Goal: Find specific page/section: Find specific page/section

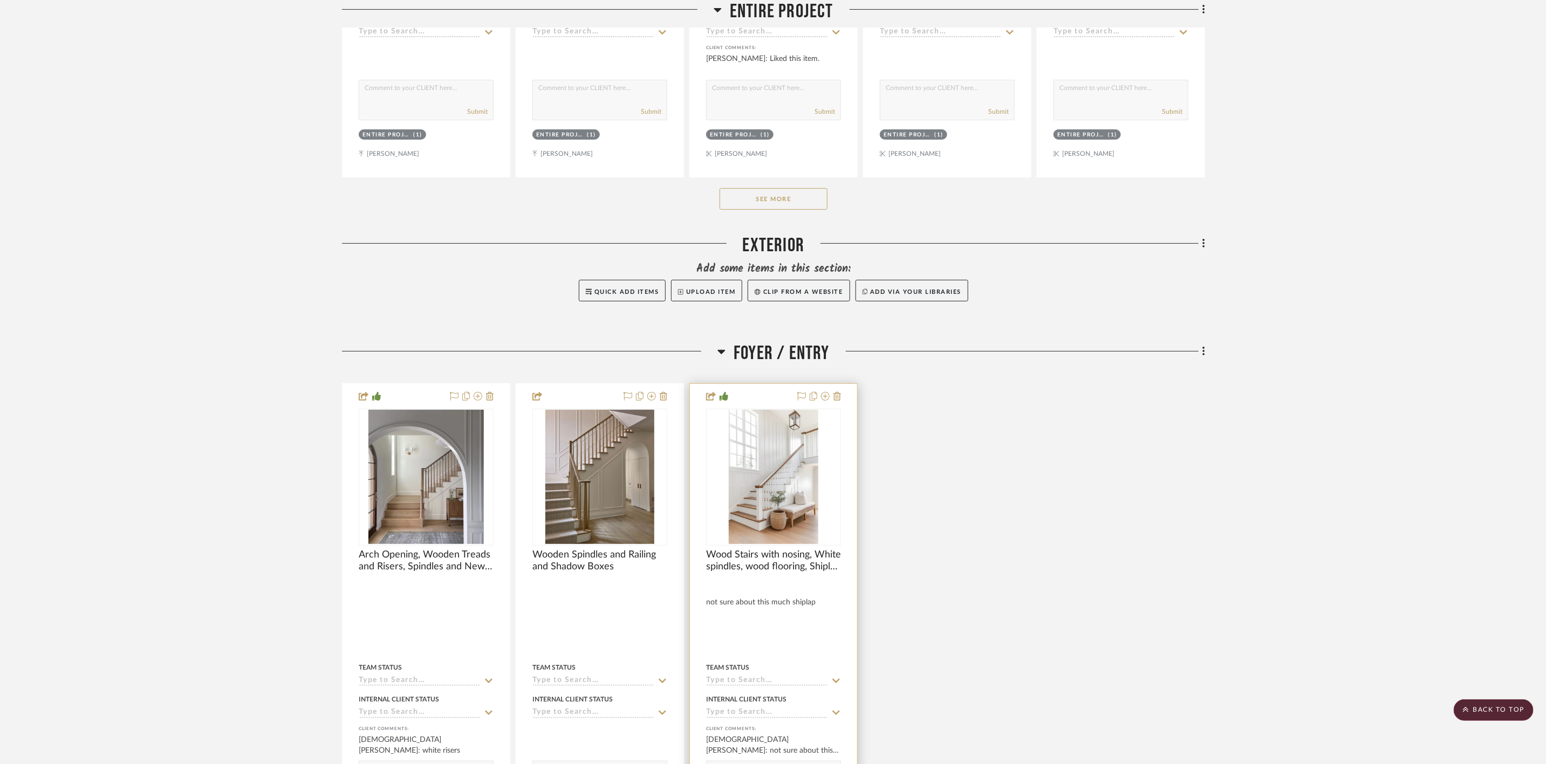
scroll to position [3318, 0]
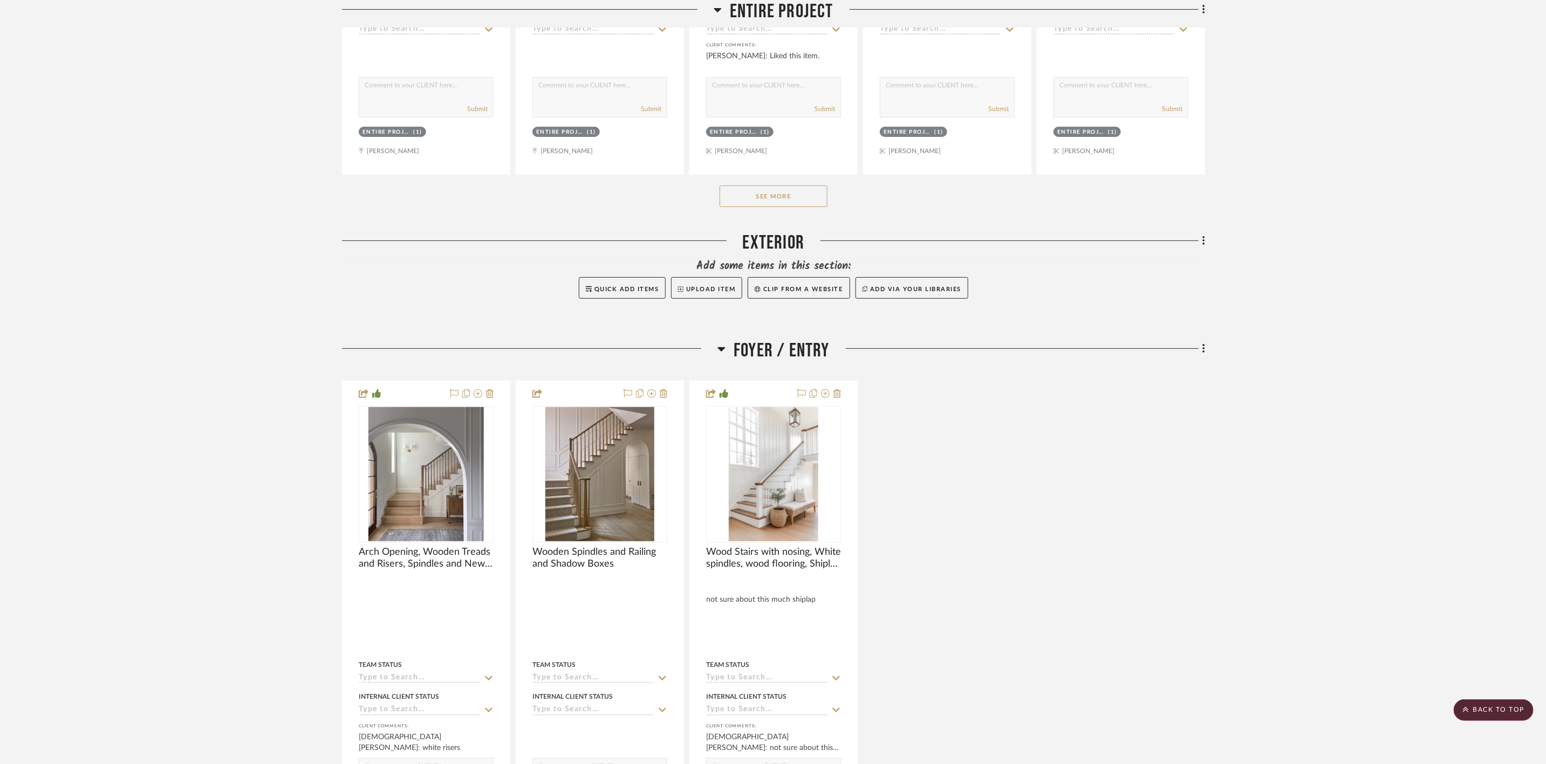
click at [808, 352] on span "Foyer / Entry" at bounding box center [782, 350] width 96 height 23
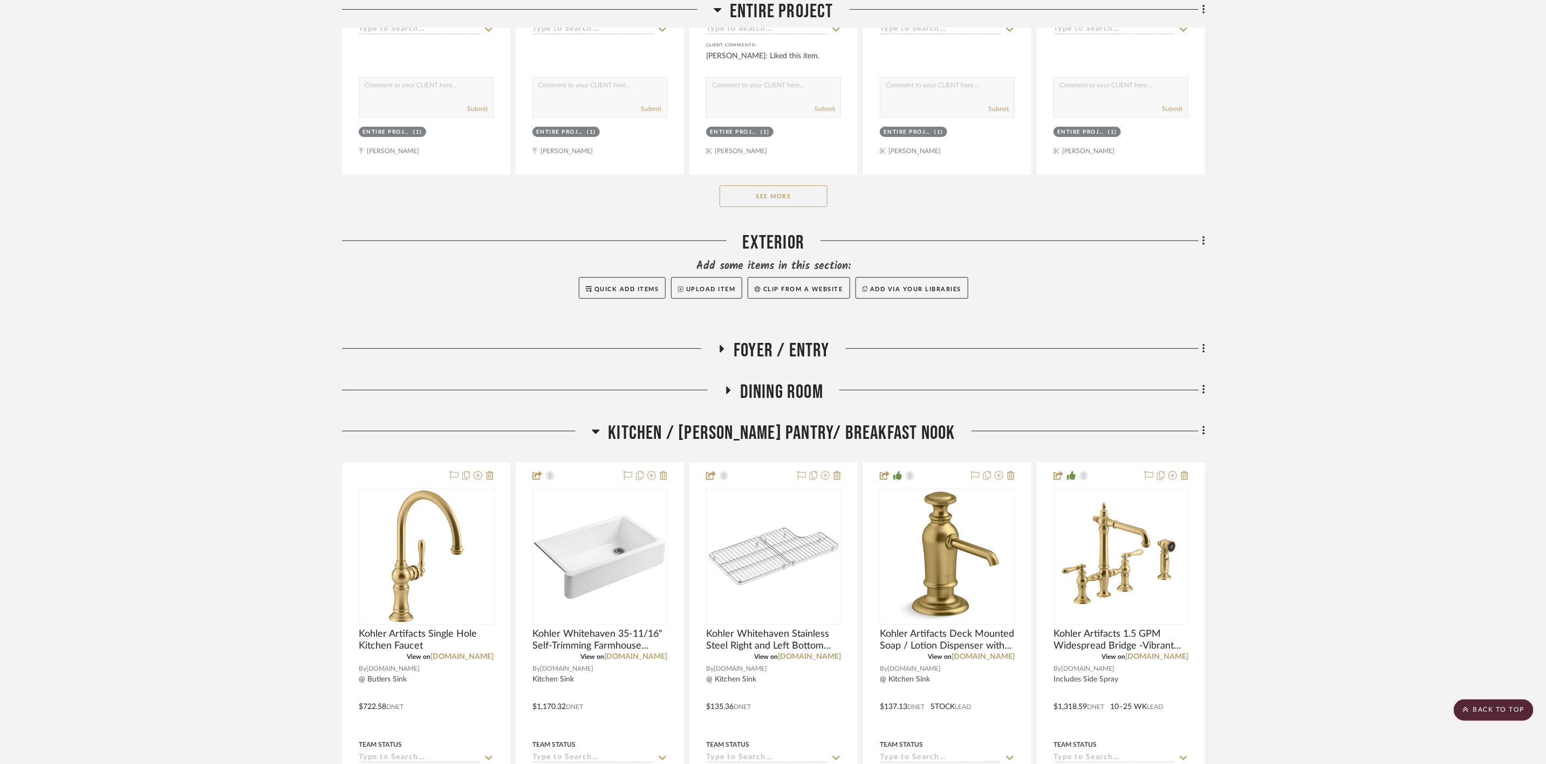
click at [795, 445] on span "Kitchen / [PERSON_NAME] Pantry/ Breakfast Nook" at bounding box center [781, 433] width 347 height 23
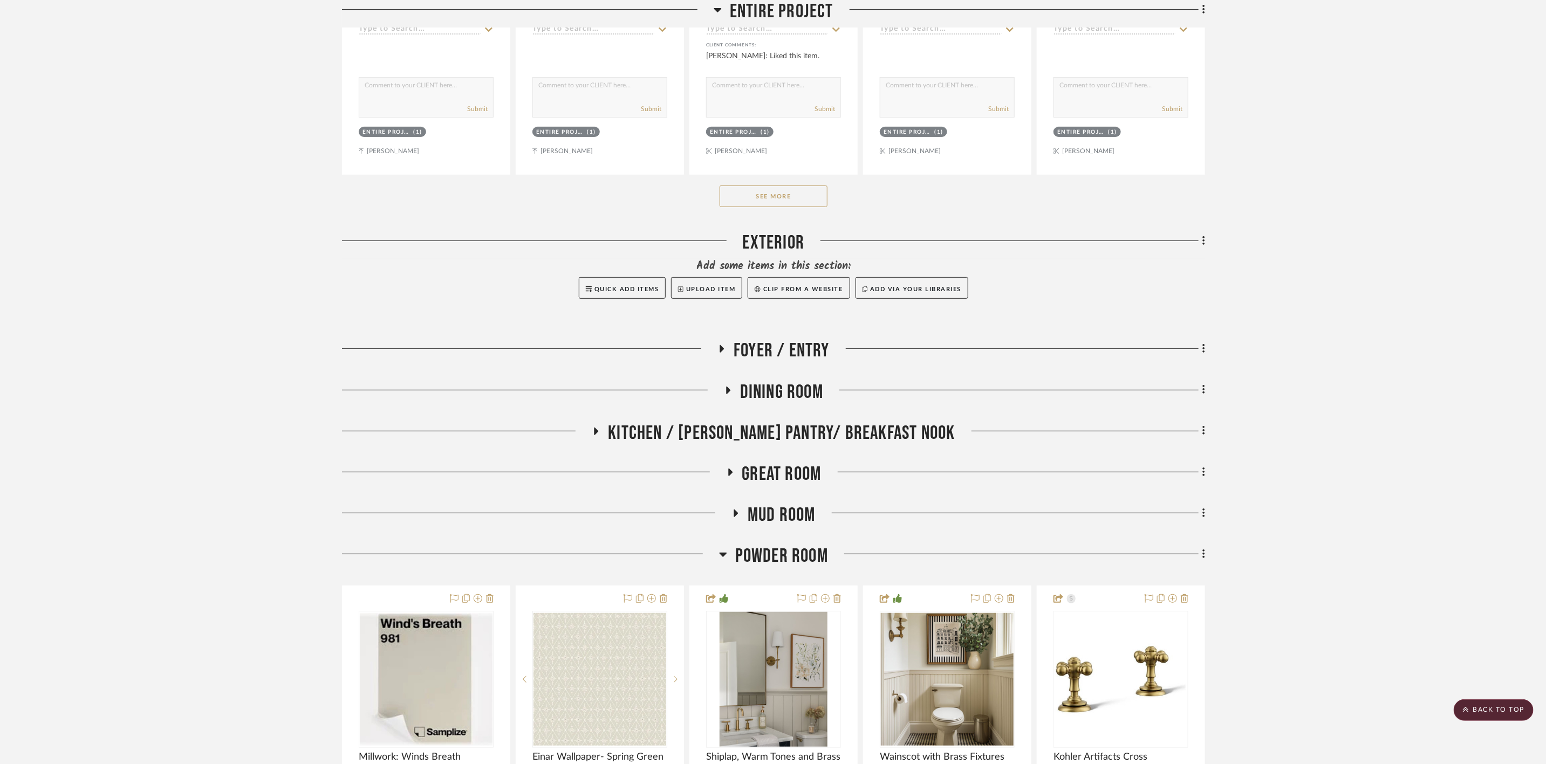
click at [773, 567] on span "Powder Room" at bounding box center [781, 556] width 93 height 23
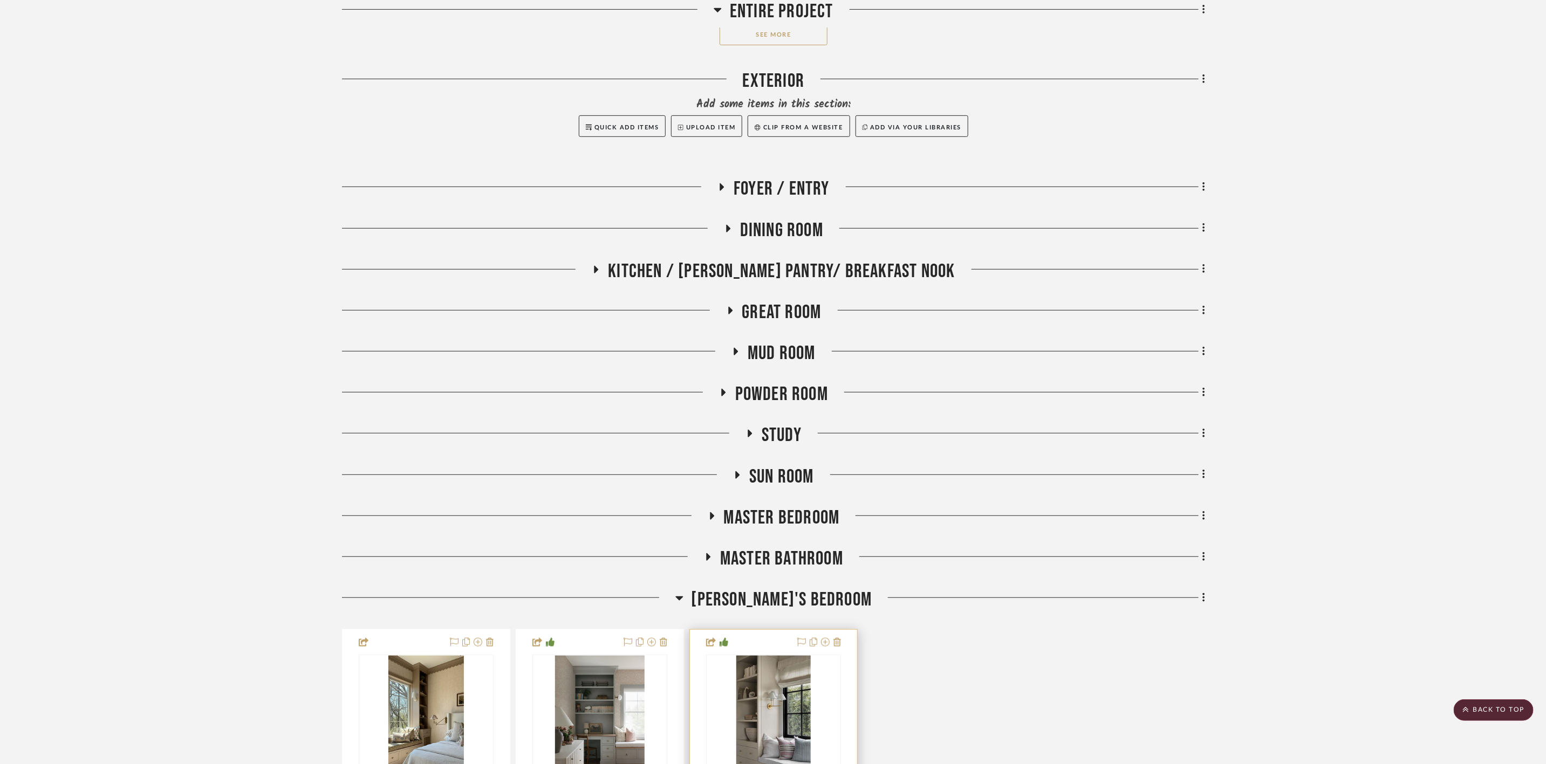
scroll to position [3642, 0]
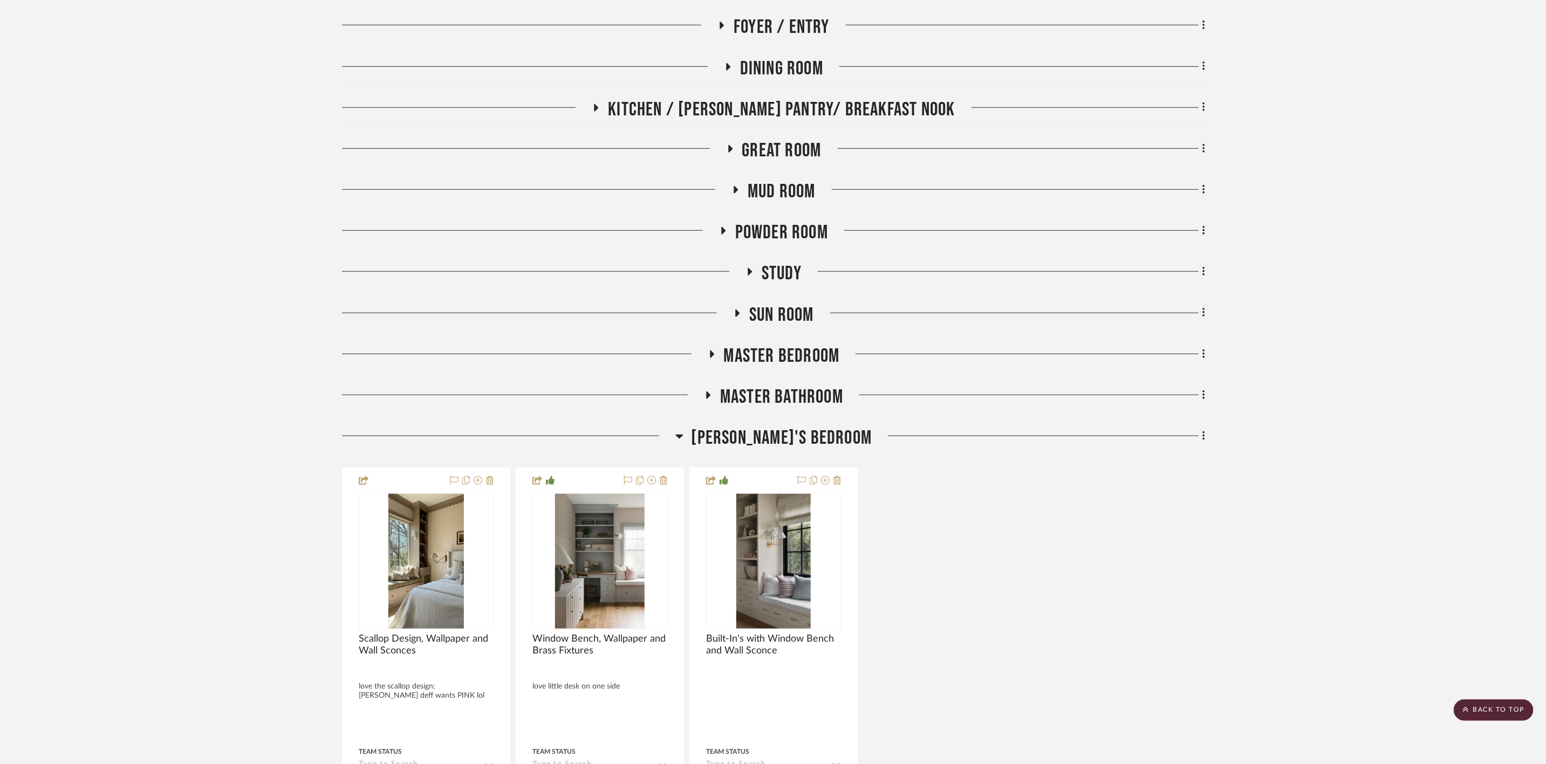
click at [807, 447] on span "[PERSON_NAME]'s Bedroom" at bounding box center [782, 438] width 181 height 23
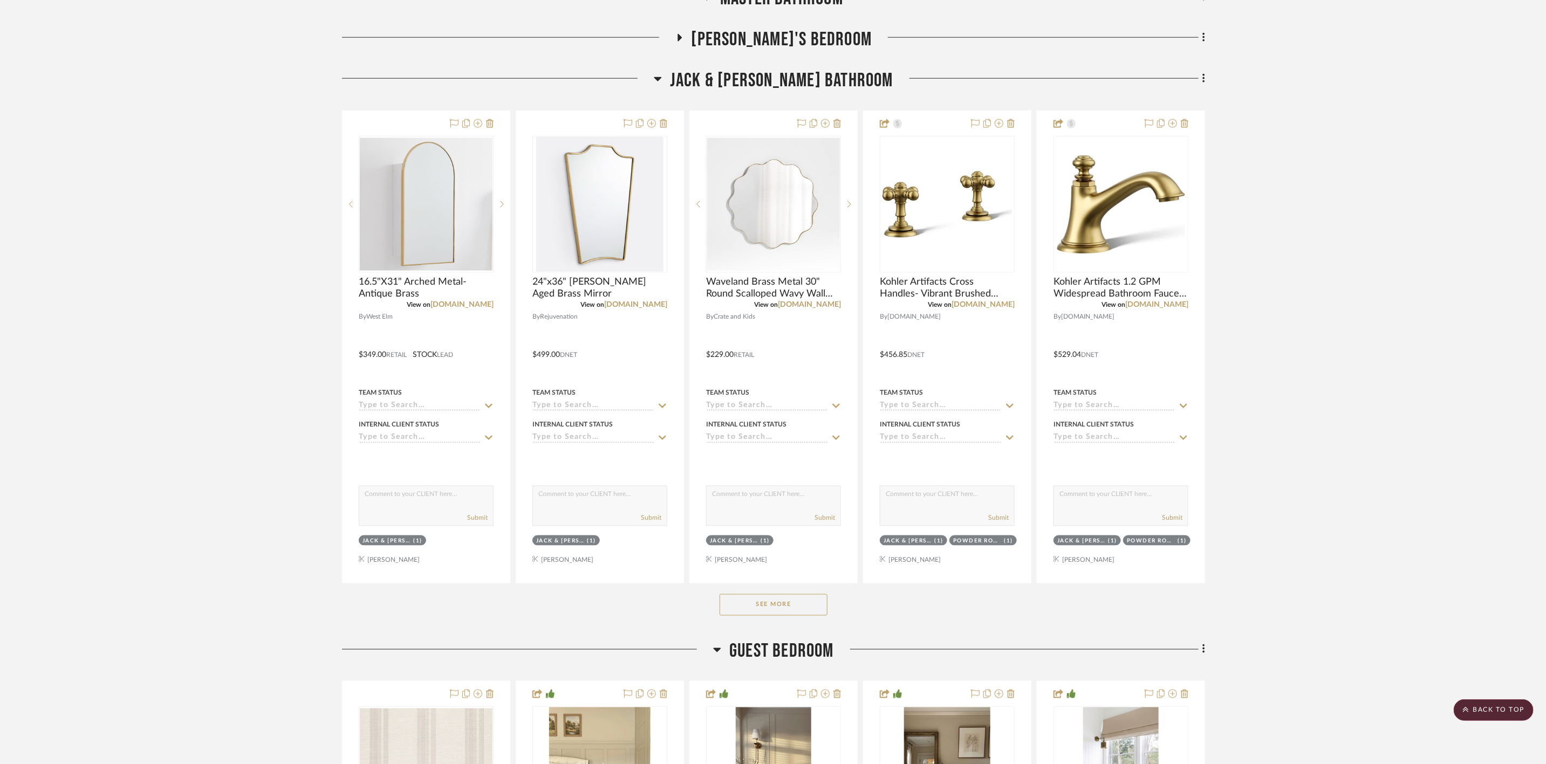
scroll to position [4046, 0]
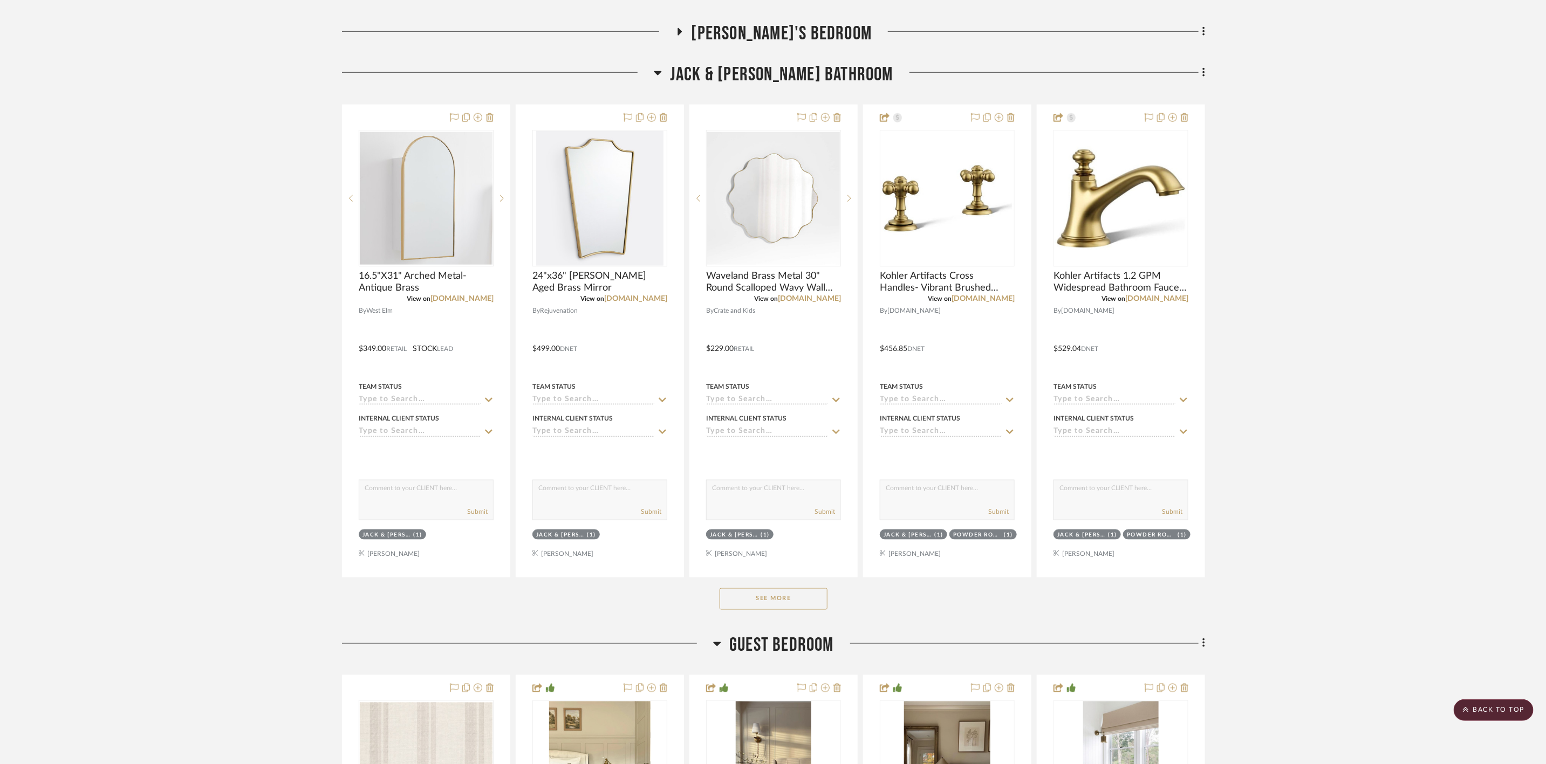
click at [810, 609] on button "See More" at bounding box center [774, 600] width 108 height 22
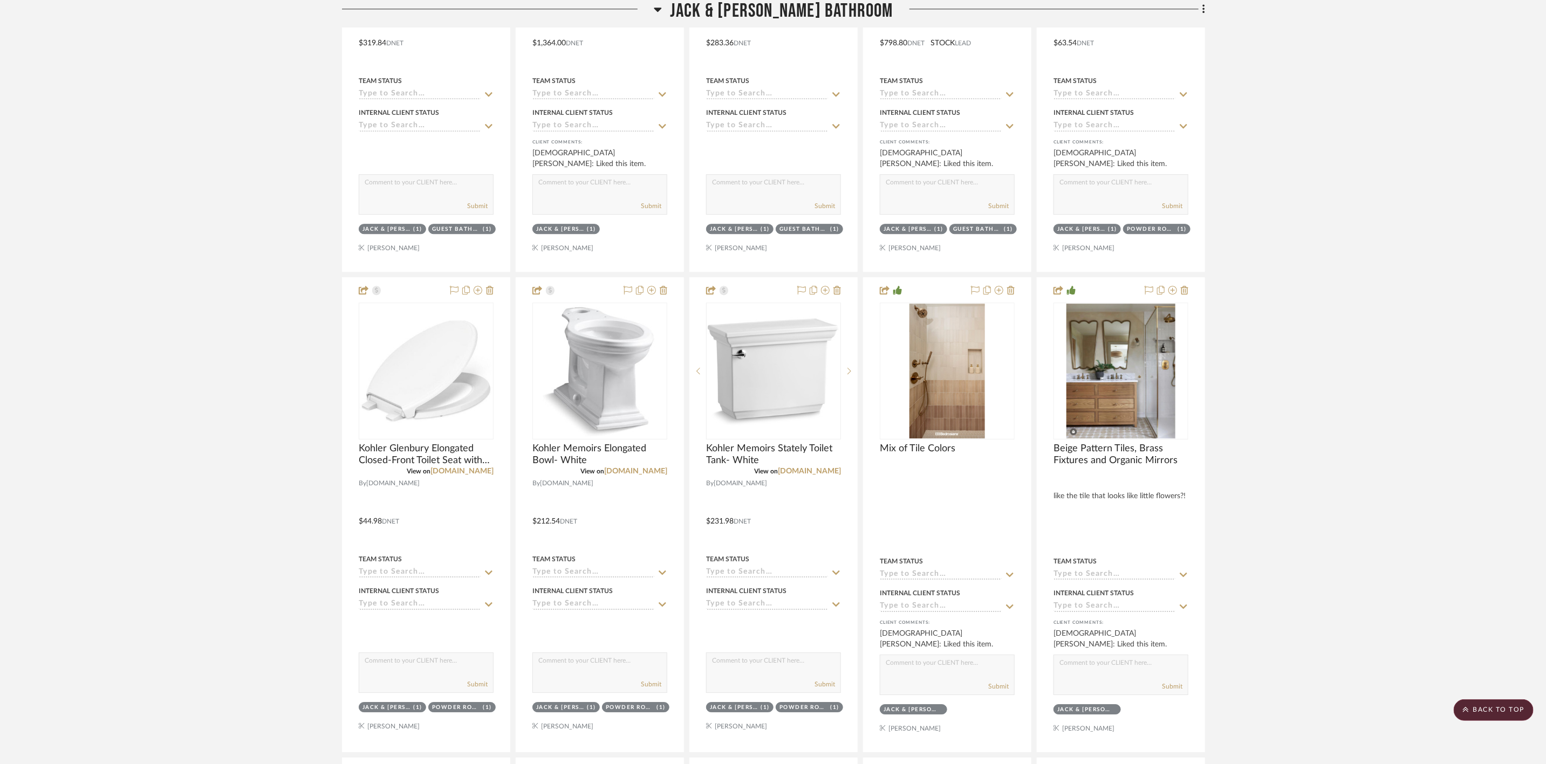
scroll to position [5503, 0]
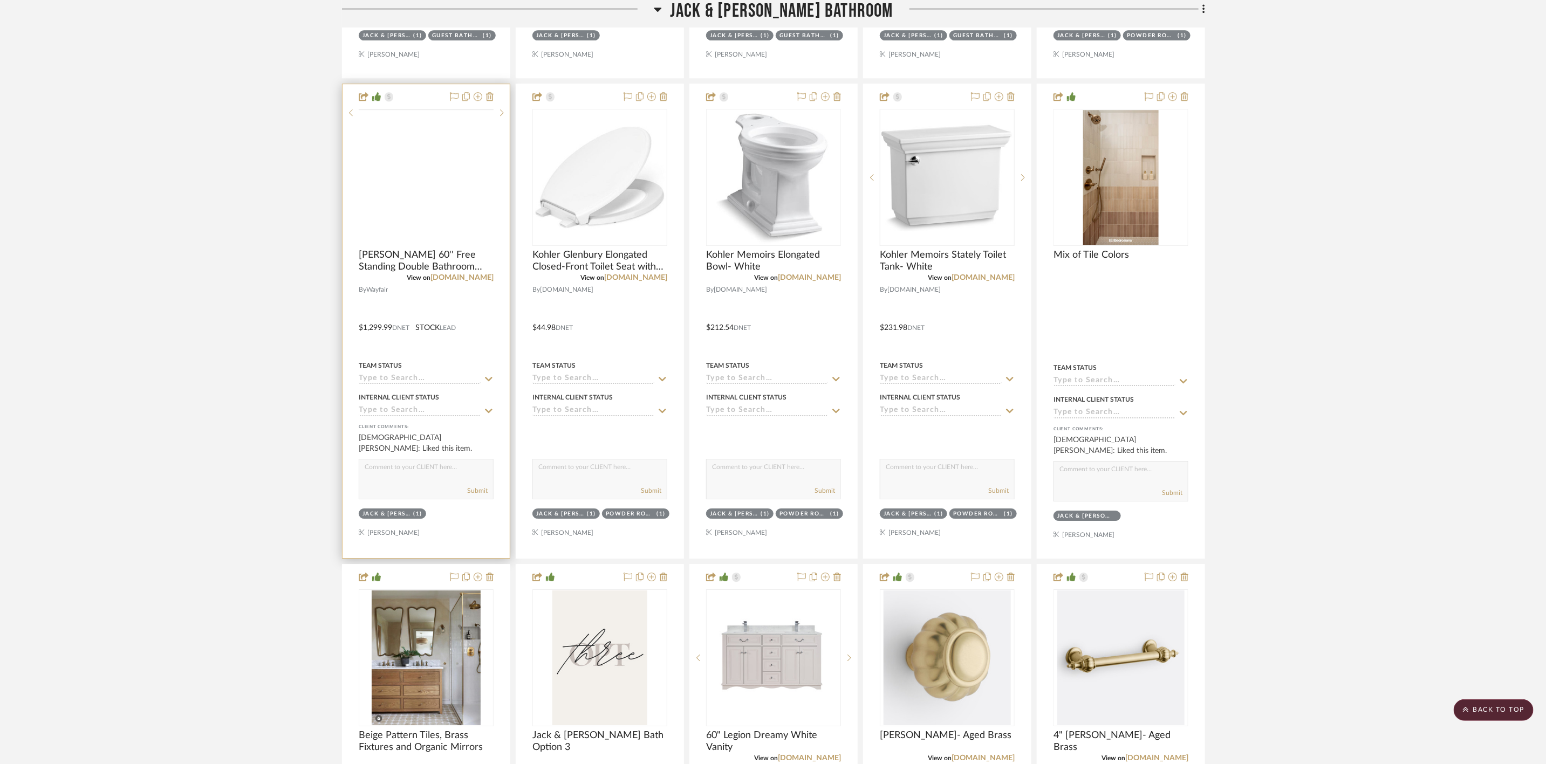
click at [0, 0] on img at bounding box center [0, 0] width 0 height 0
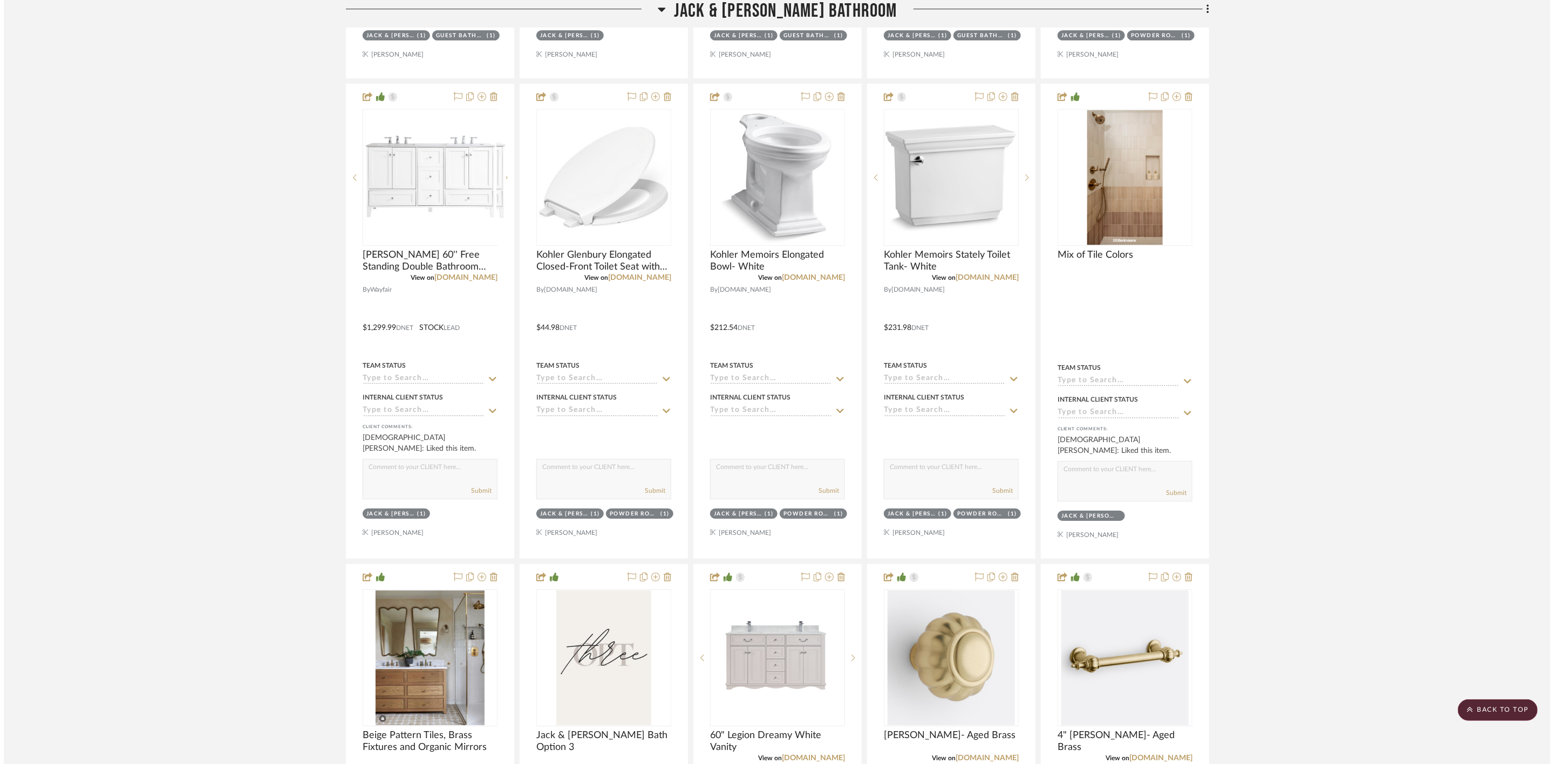
scroll to position [0, 0]
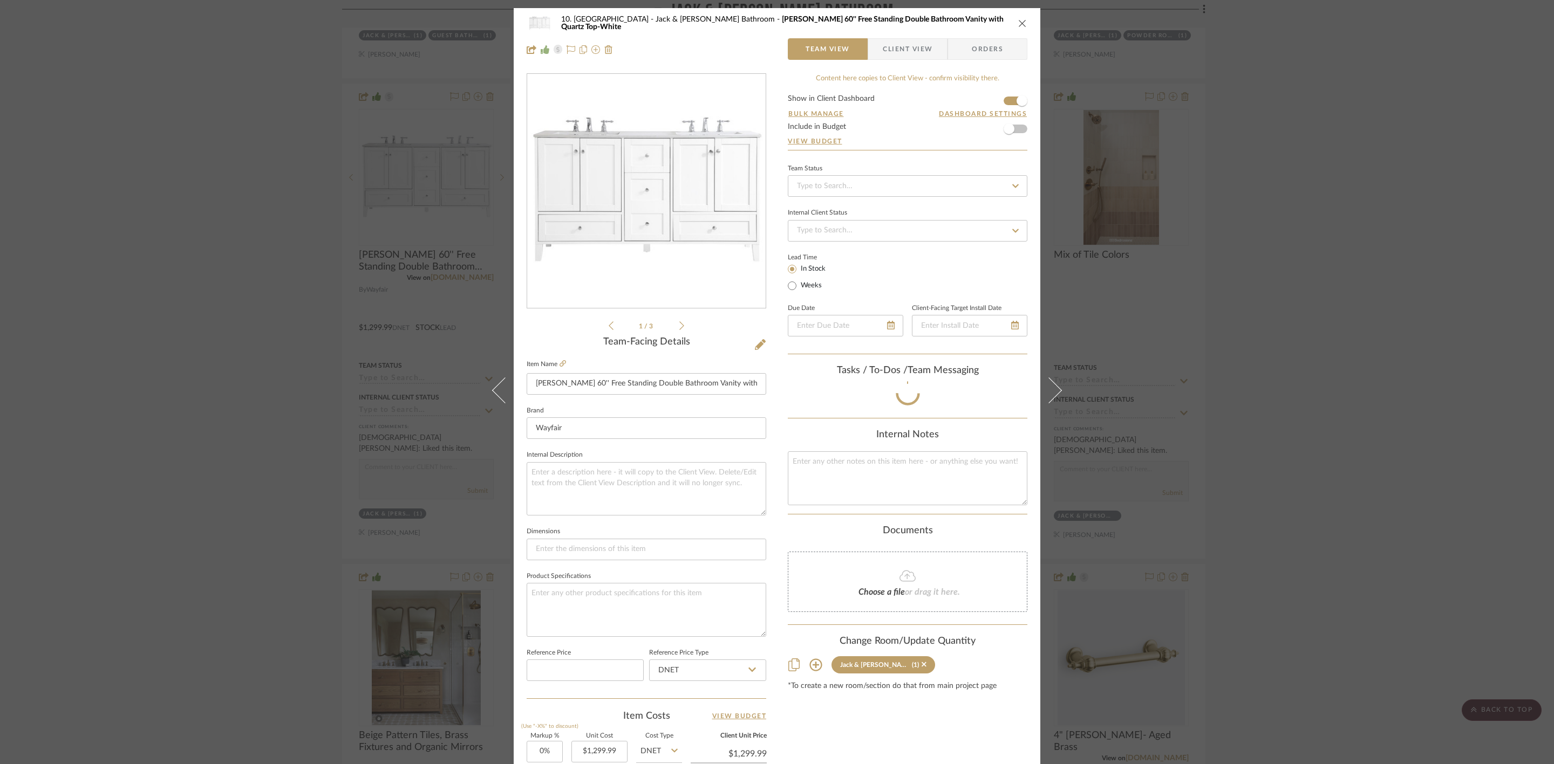
click at [1275, 395] on div "10. [PERSON_NAME] & [PERSON_NAME] Bathroom [PERSON_NAME] 60'' Free Standing Dou…" at bounding box center [777, 382] width 1554 height 764
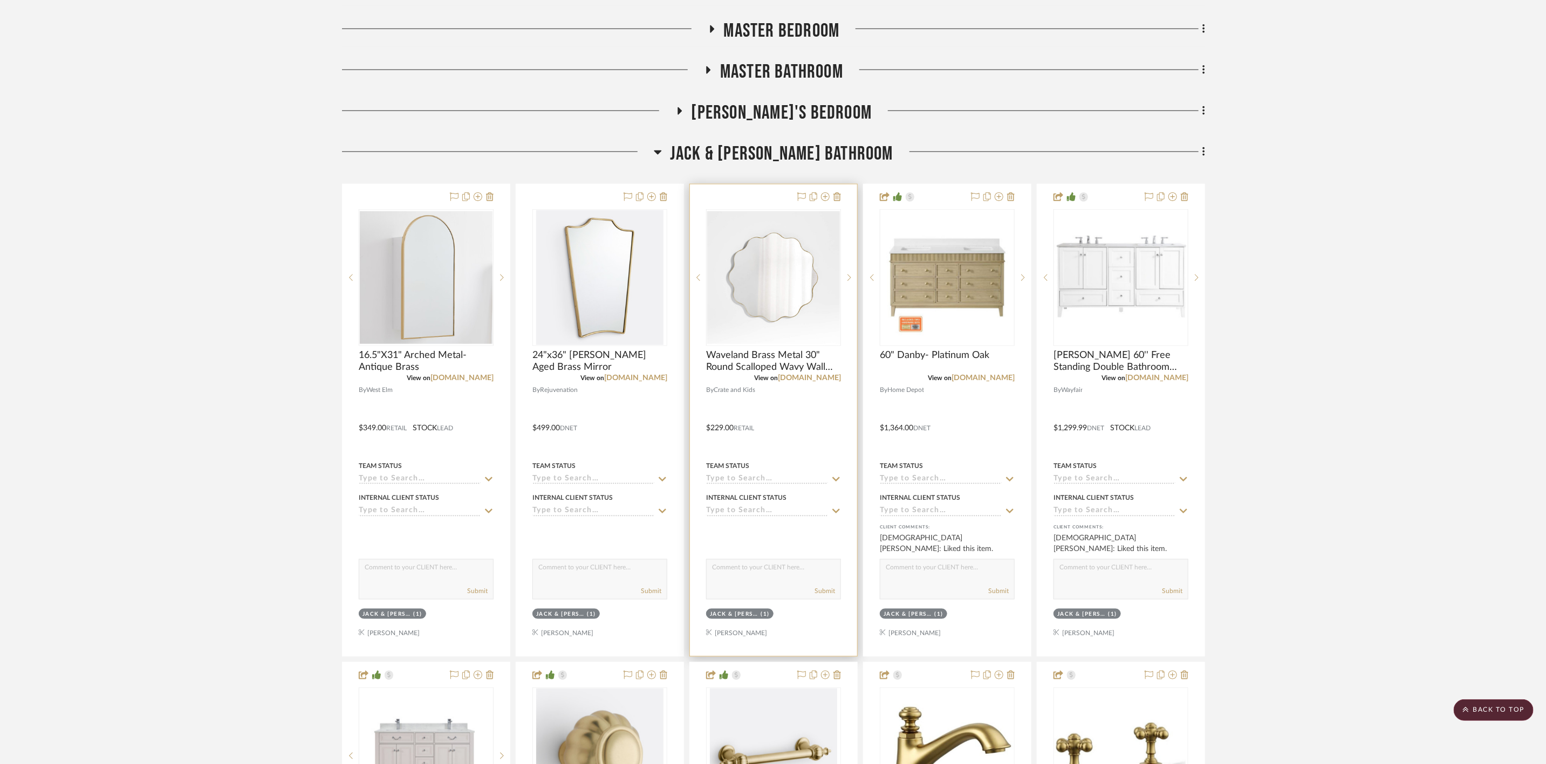
scroll to position [3744, 0]
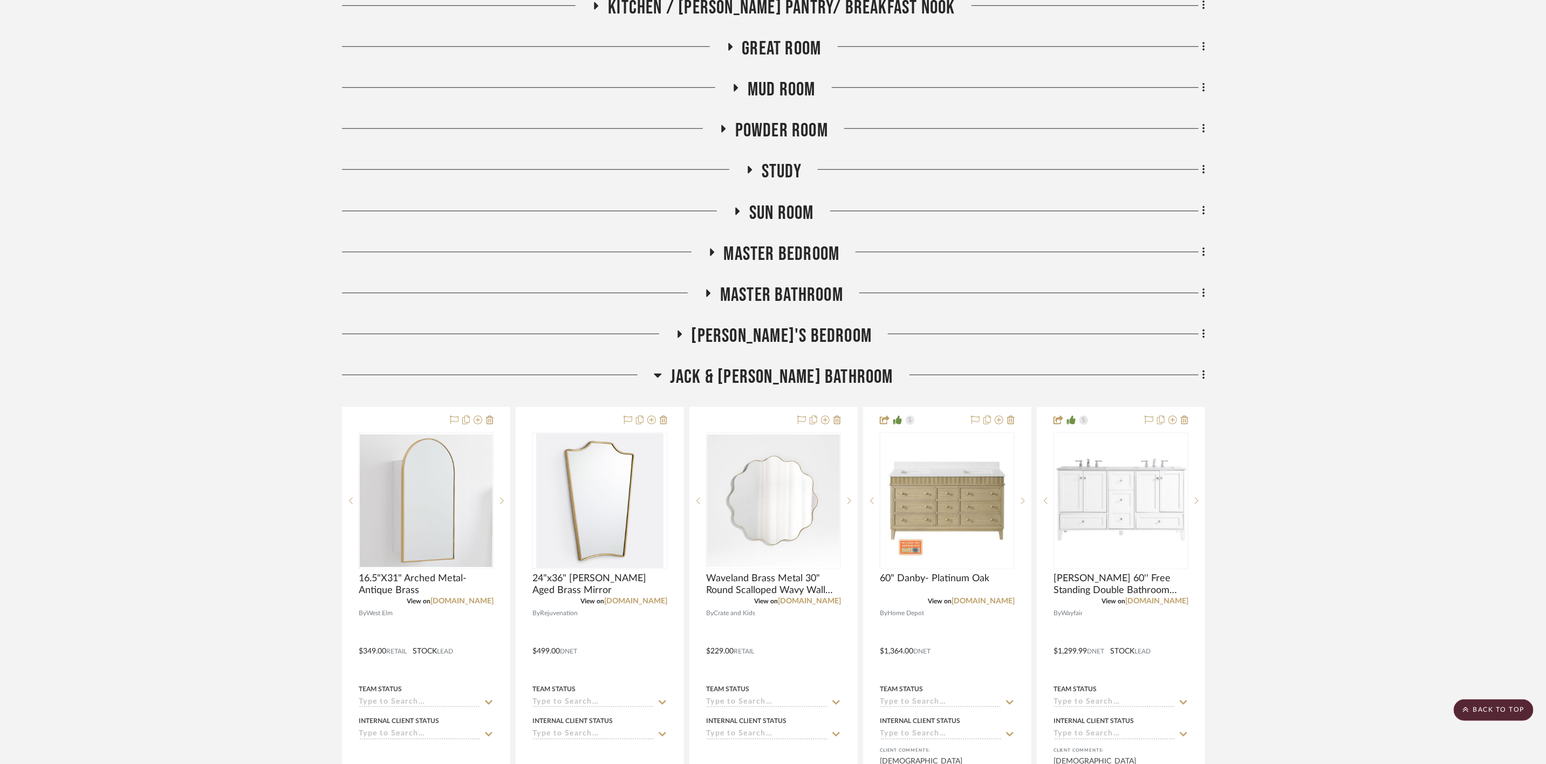
click at [819, 339] on span "[PERSON_NAME]'s Bedroom" at bounding box center [782, 336] width 181 height 23
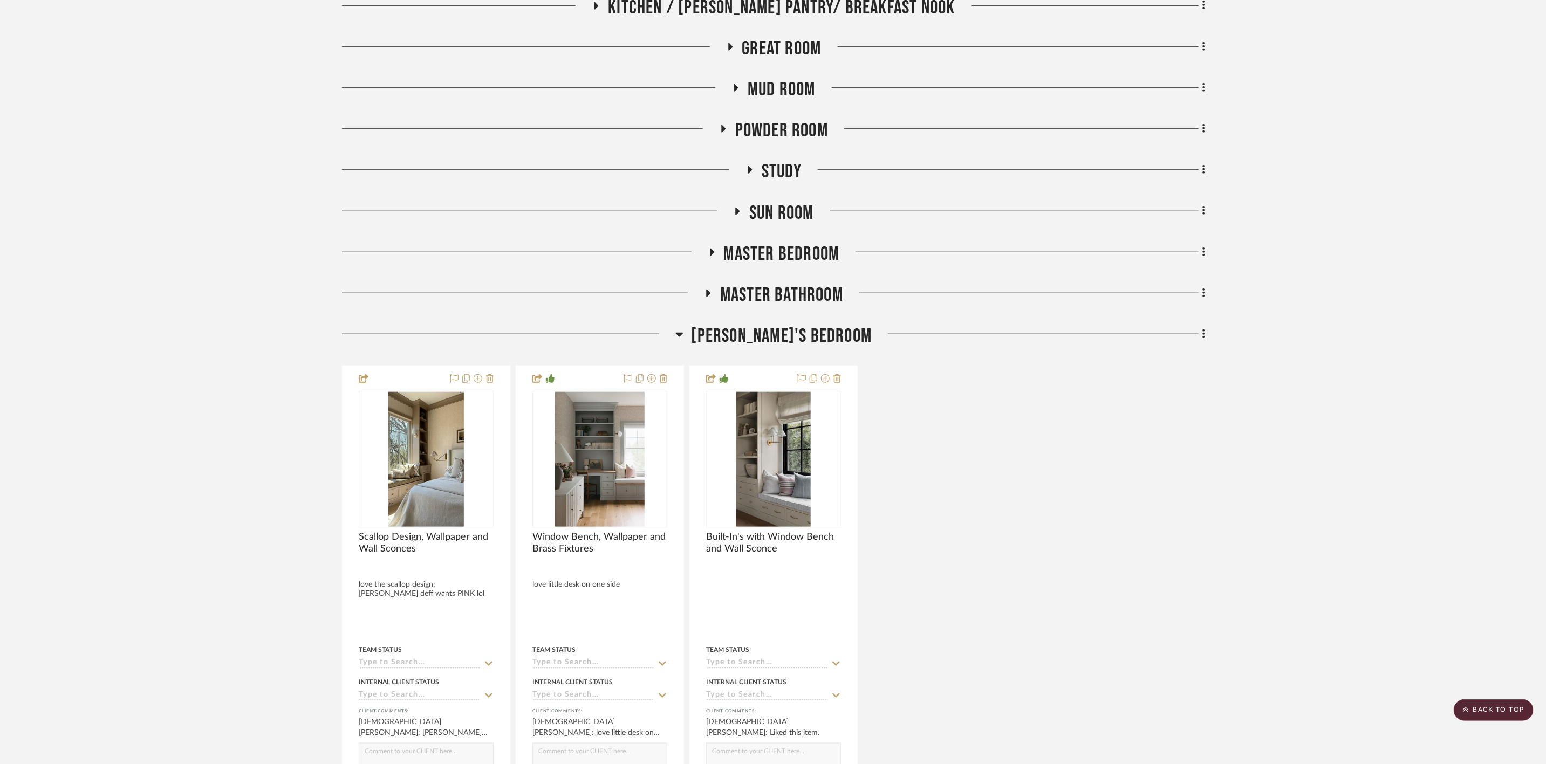
click at [811, 301] on span "Master Bathroom" at bounding box center [781, 295] width 123 height 23
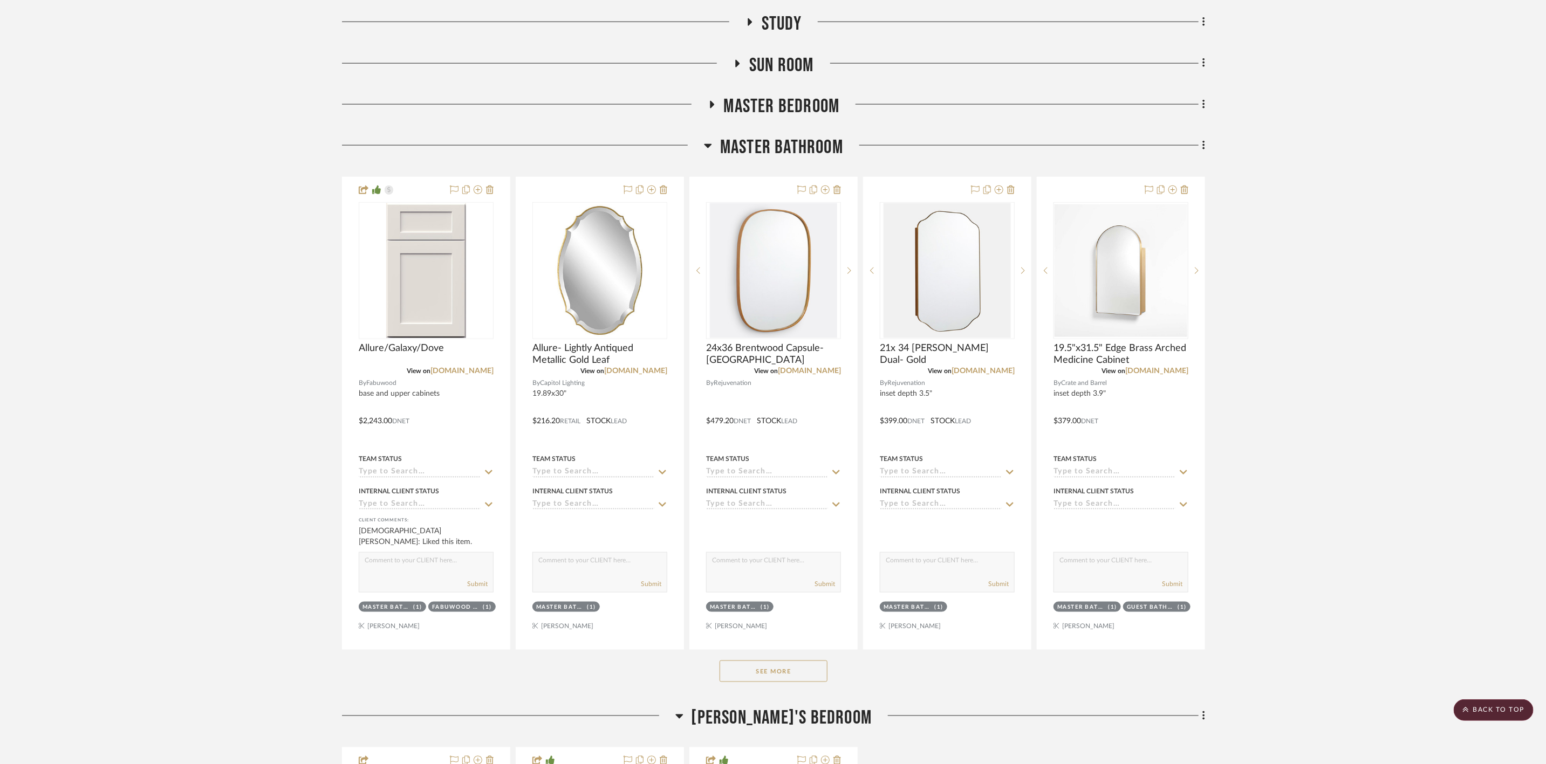
scroll to position [3905, 0]
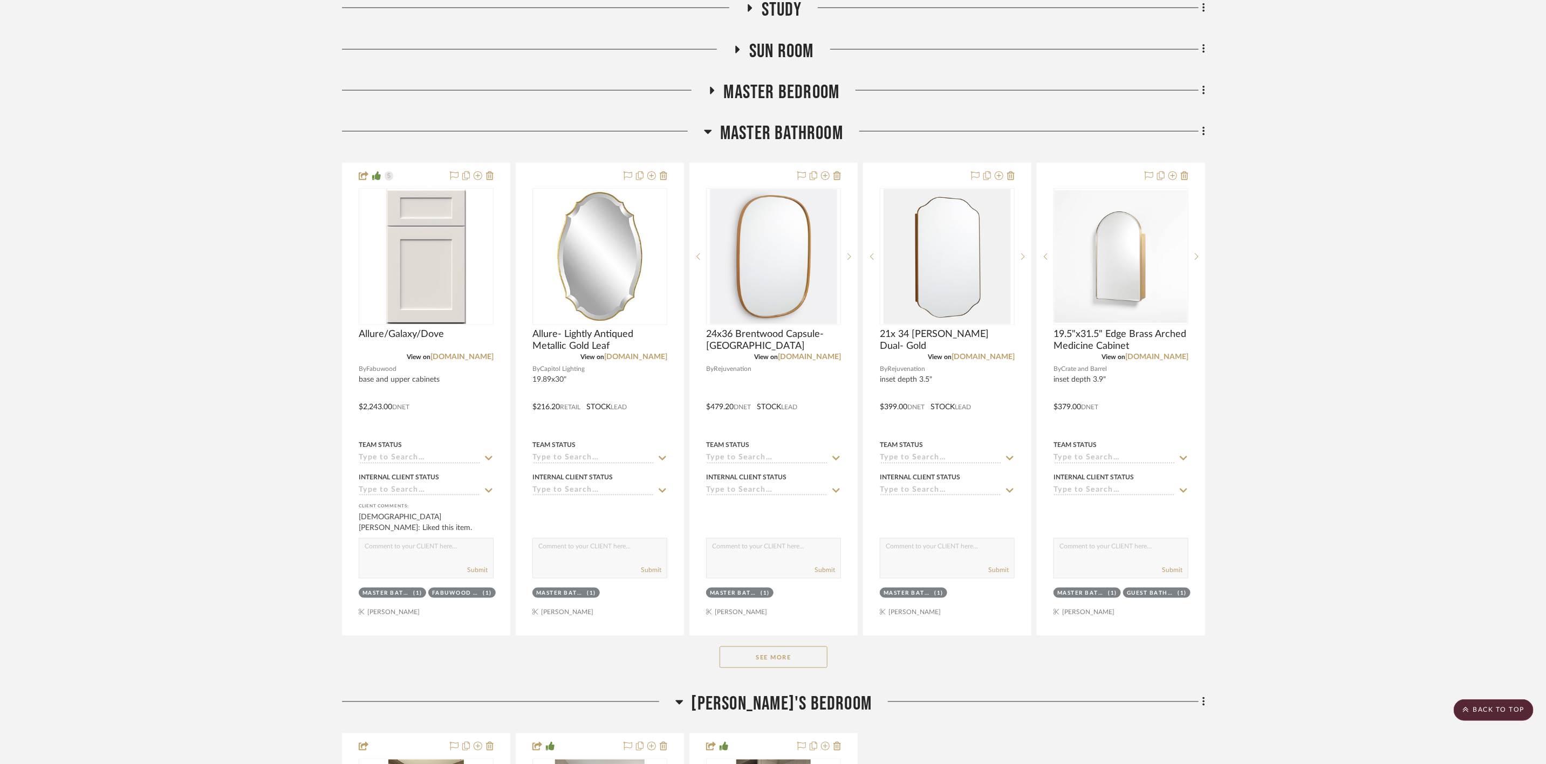
click at [807, 668] on button "See More" at bounding box center [774, 658] width 108 height 22
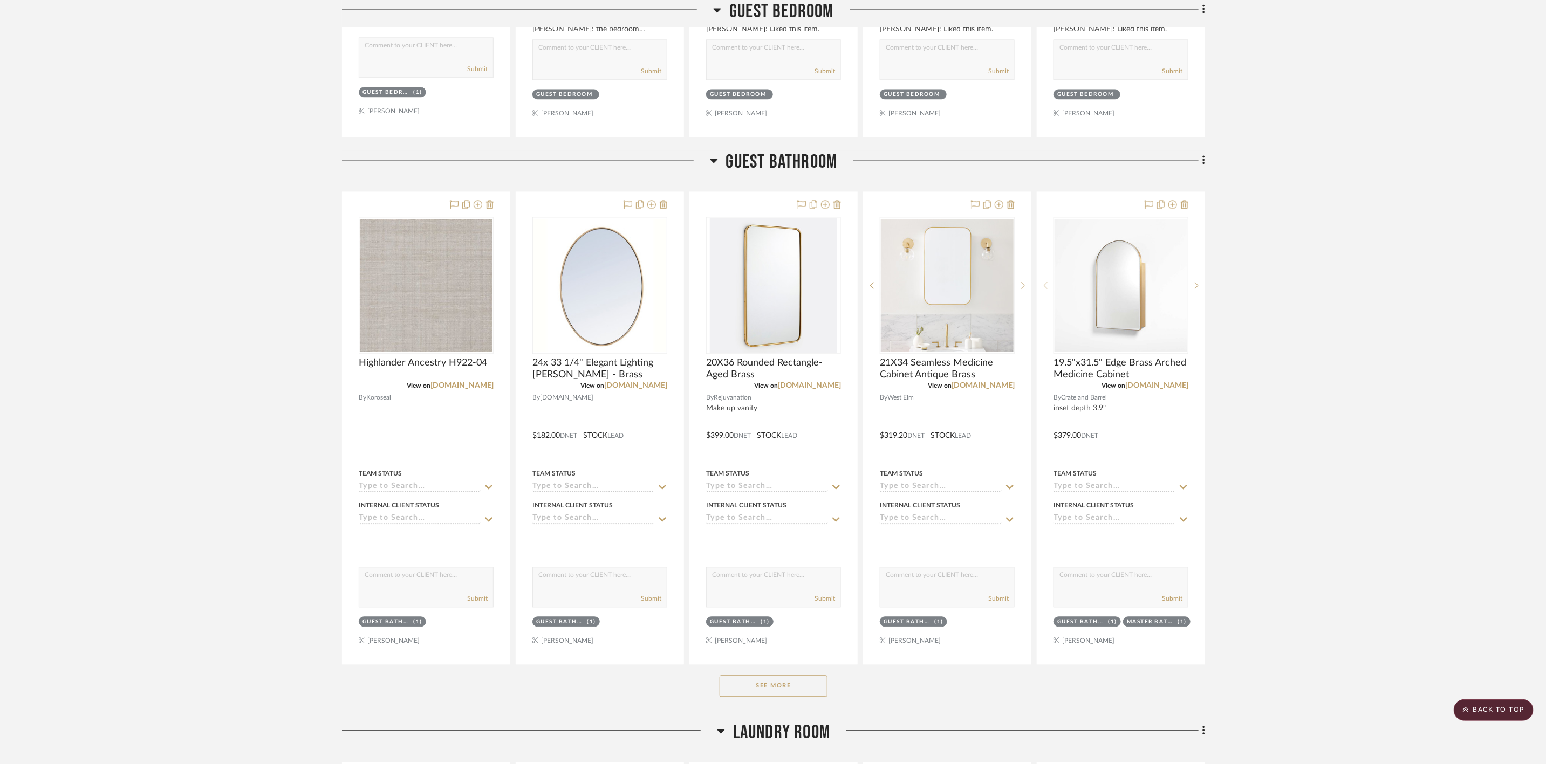
scroll to position [11027, 0]
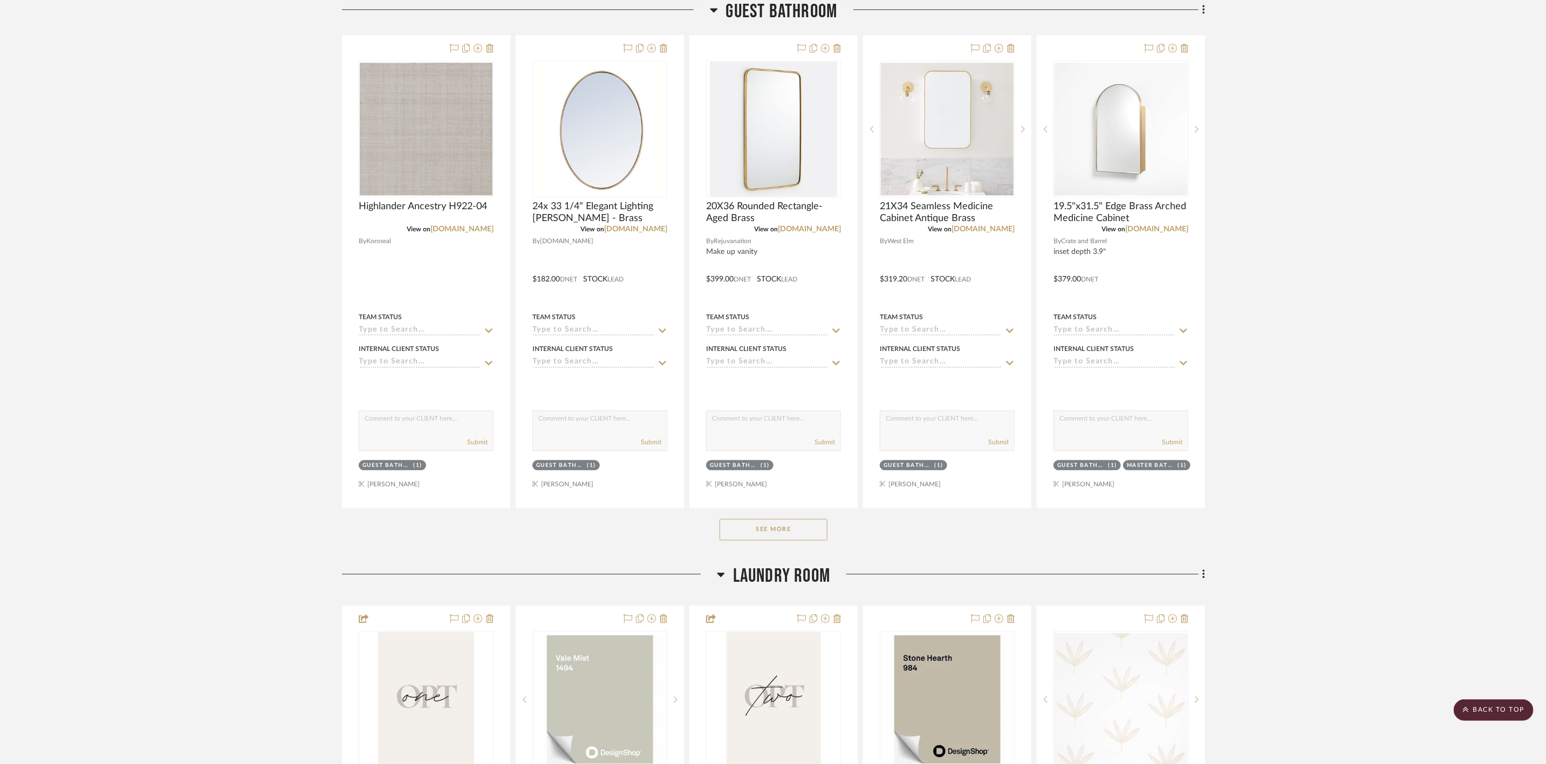
click at [774, 541] on button "See More" at bounding box center [774, 530] width 108 height 22
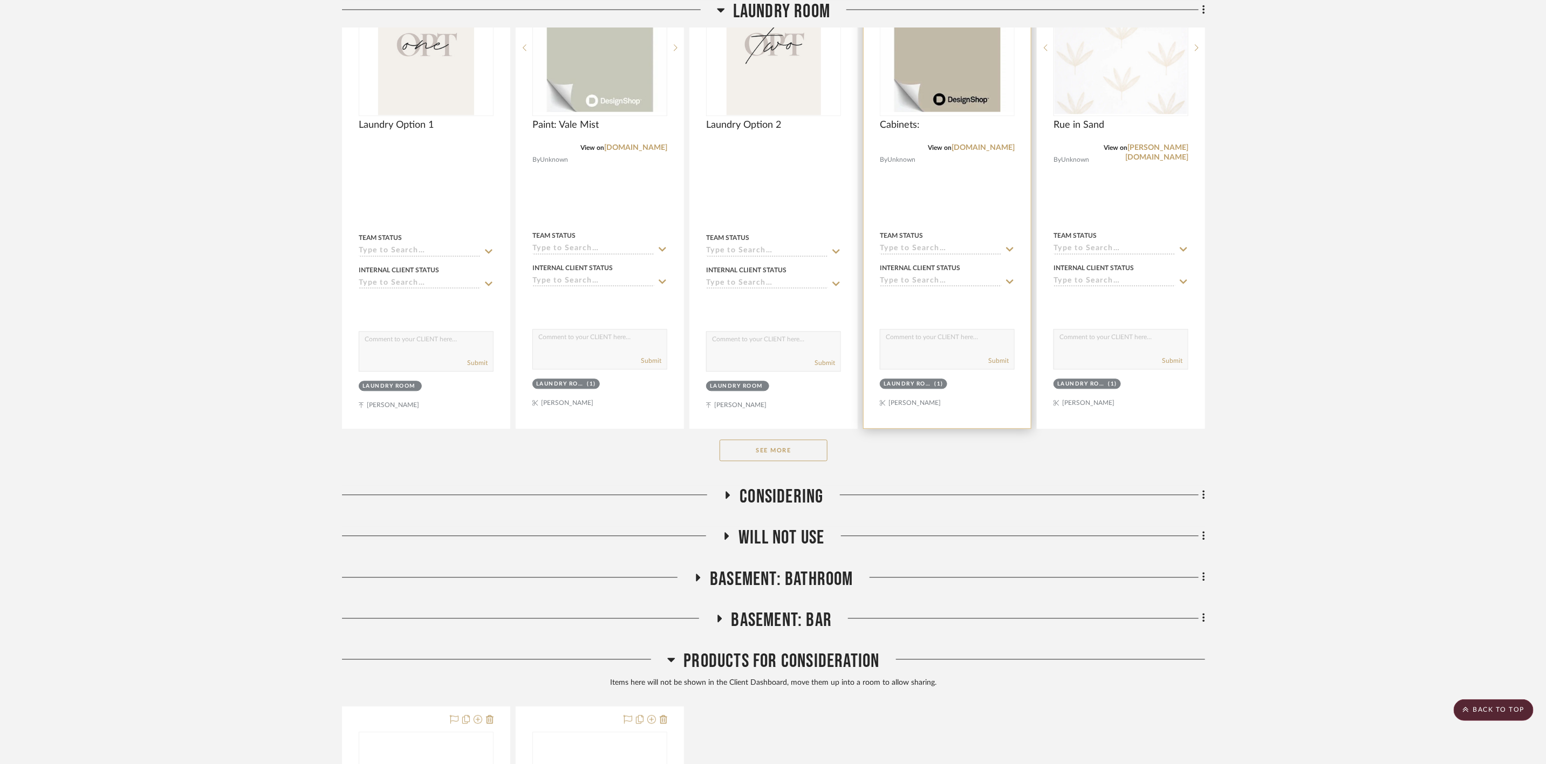
scroll to position [14183, 0]
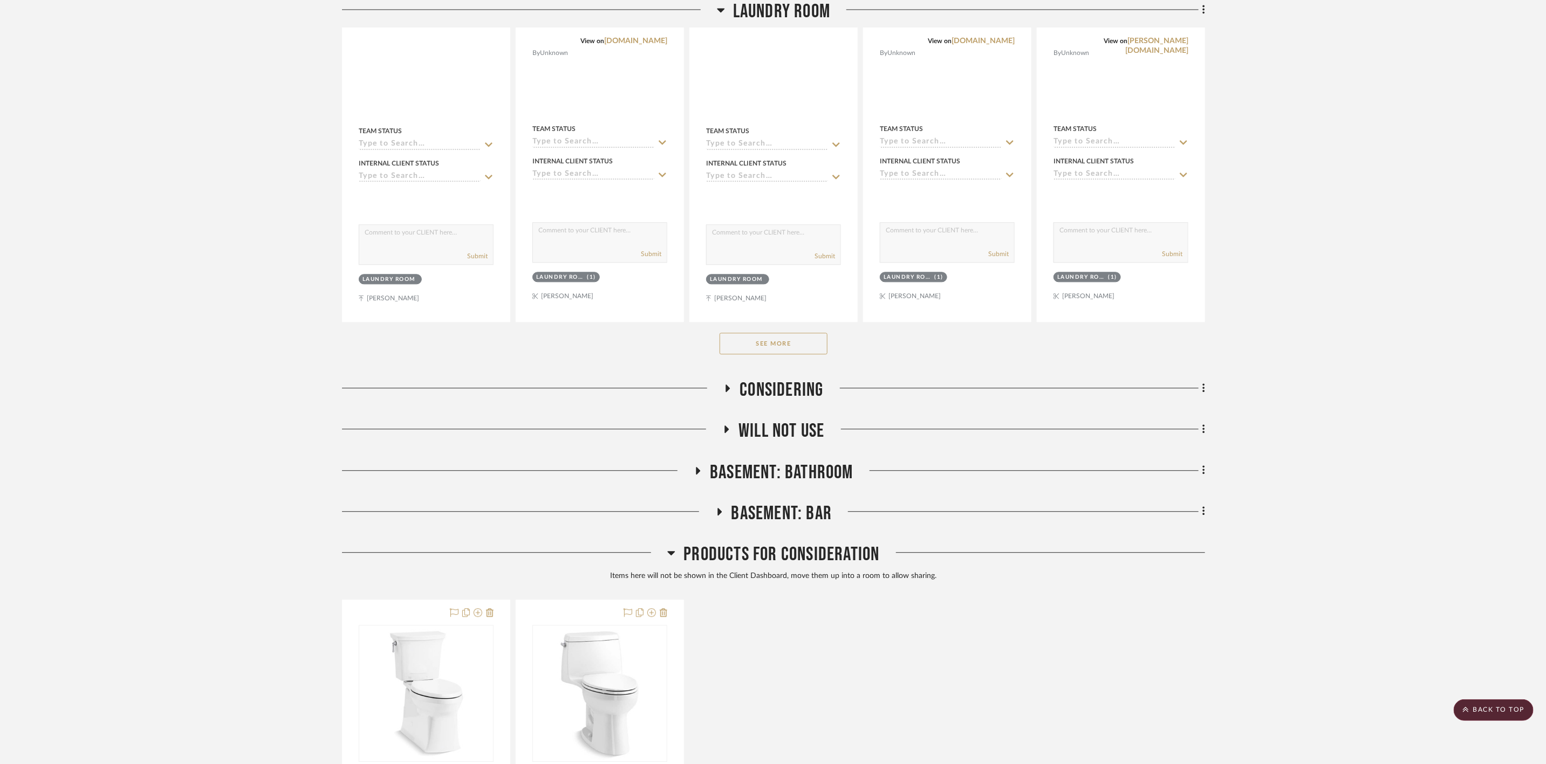
click at [821, 566] on span "Products For Consideration" at bounding box center [782, 554] width 196 height 23
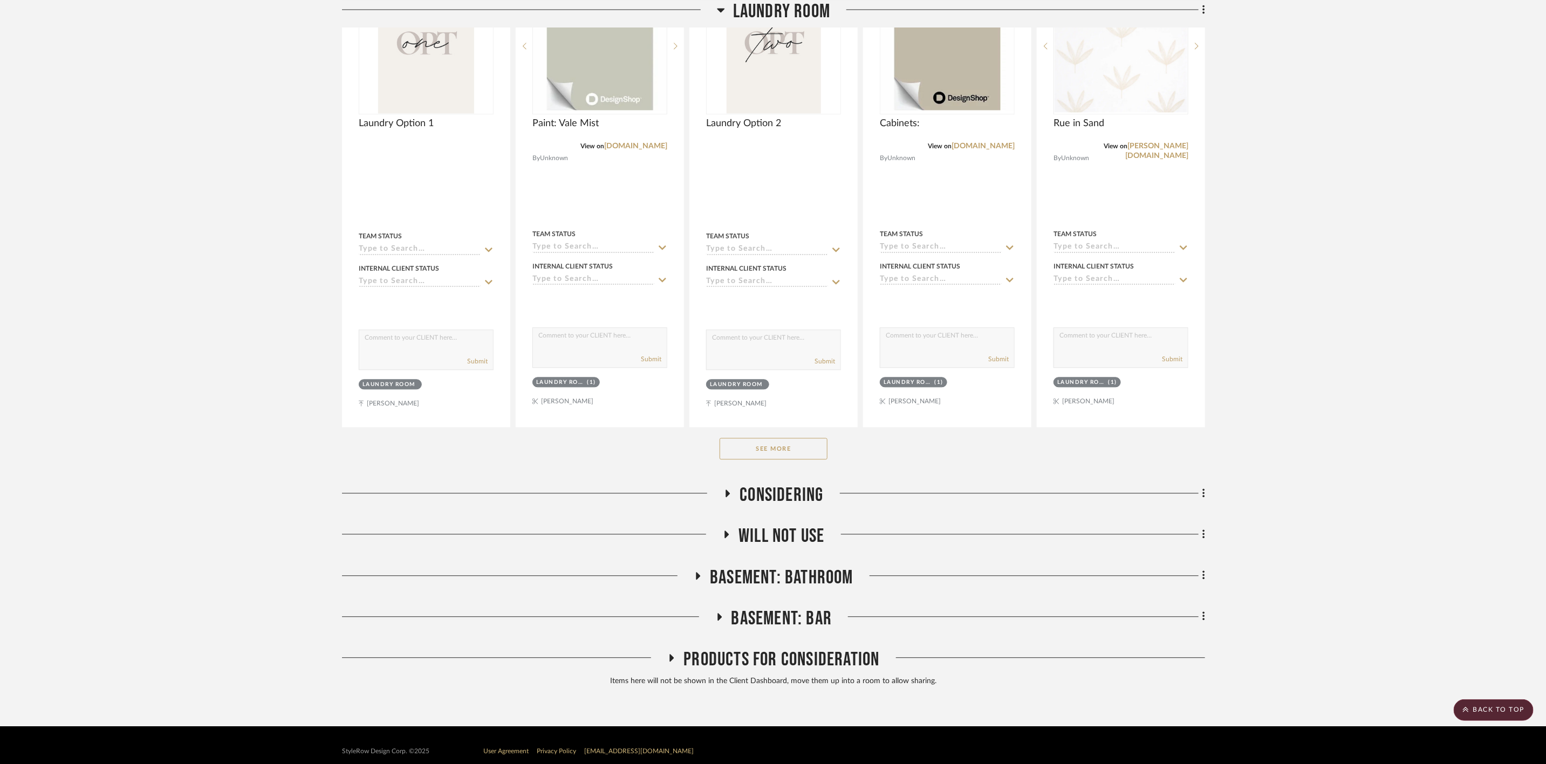
scroll to position [13889, 0]
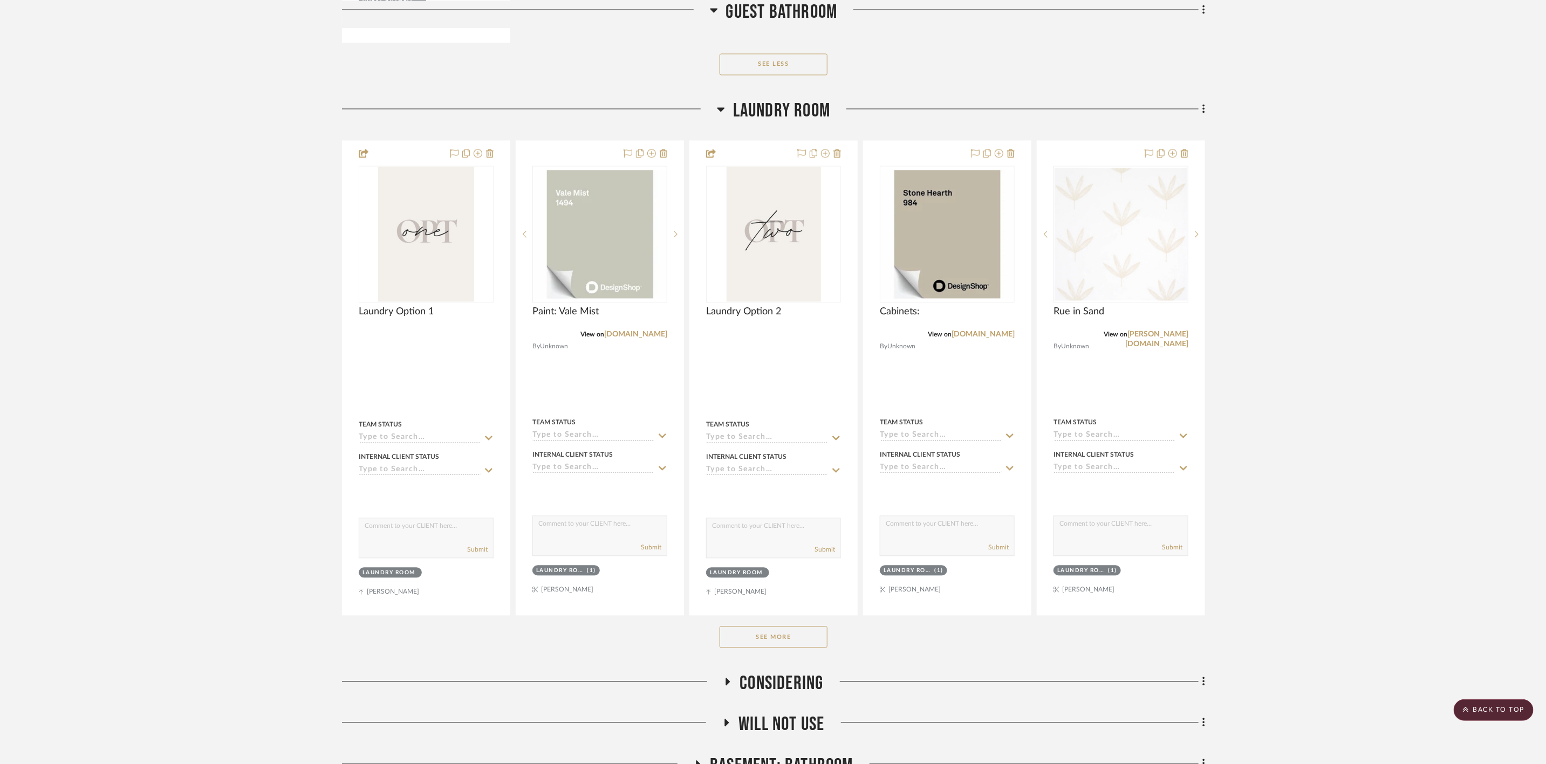
click at [779, 648] on button "See More" at bounding box center [774, 638] width 108 height 22
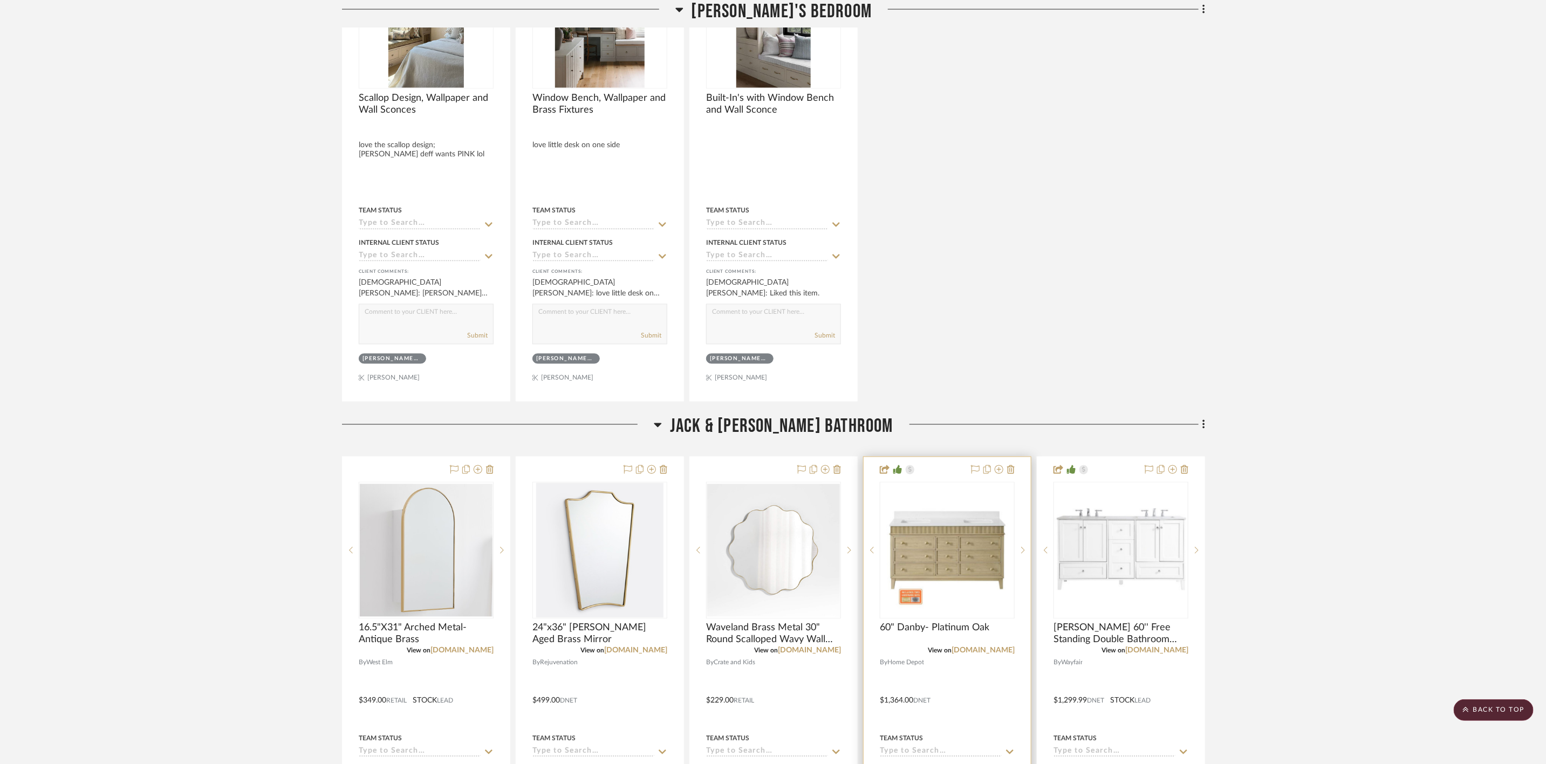
scroll to position [7577, 0]
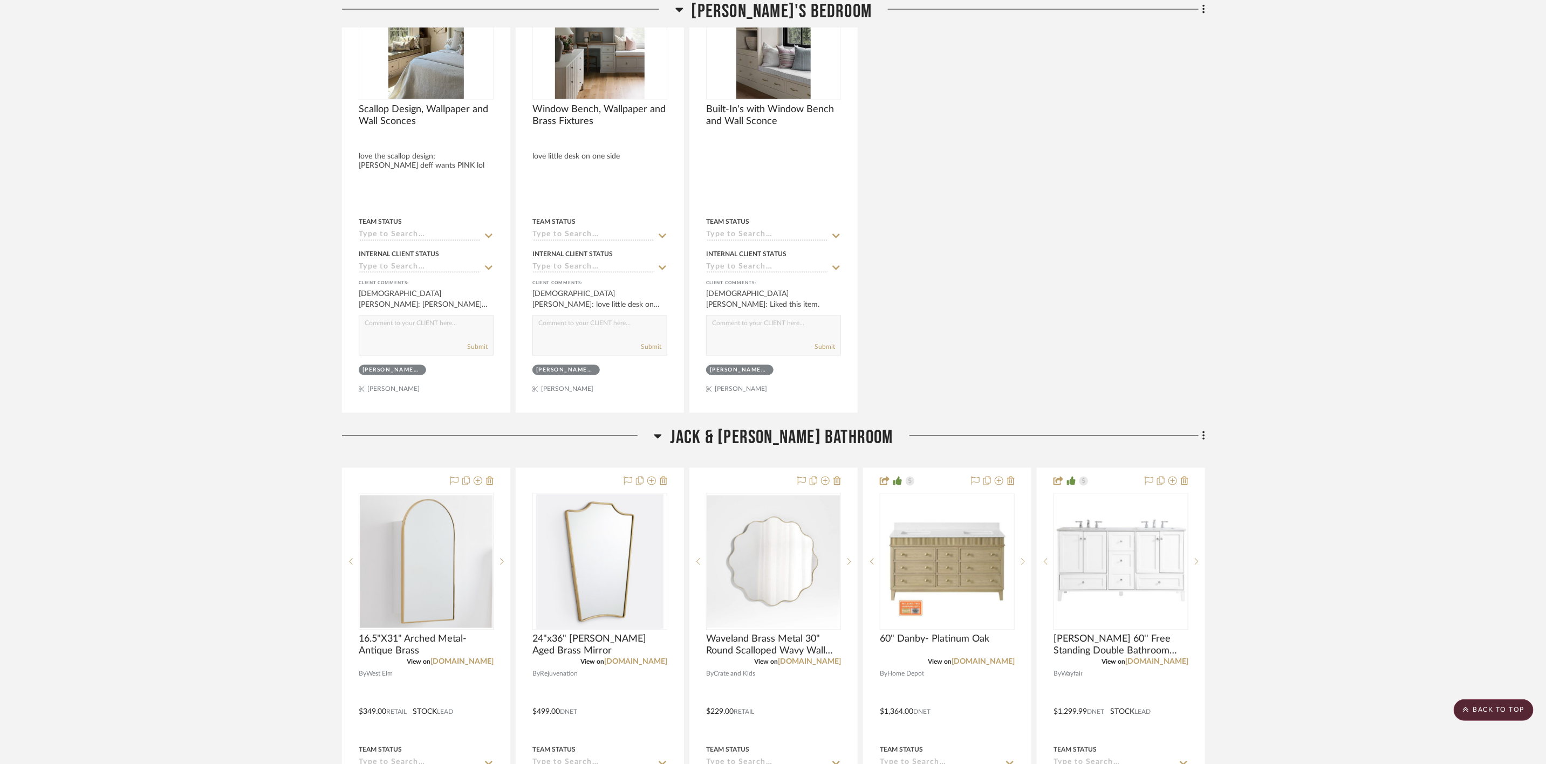
click at [764, 450] on span "Jack & [PERSON_NAME] Bathroom" at bounding box center [781, 438] width 223 height 23
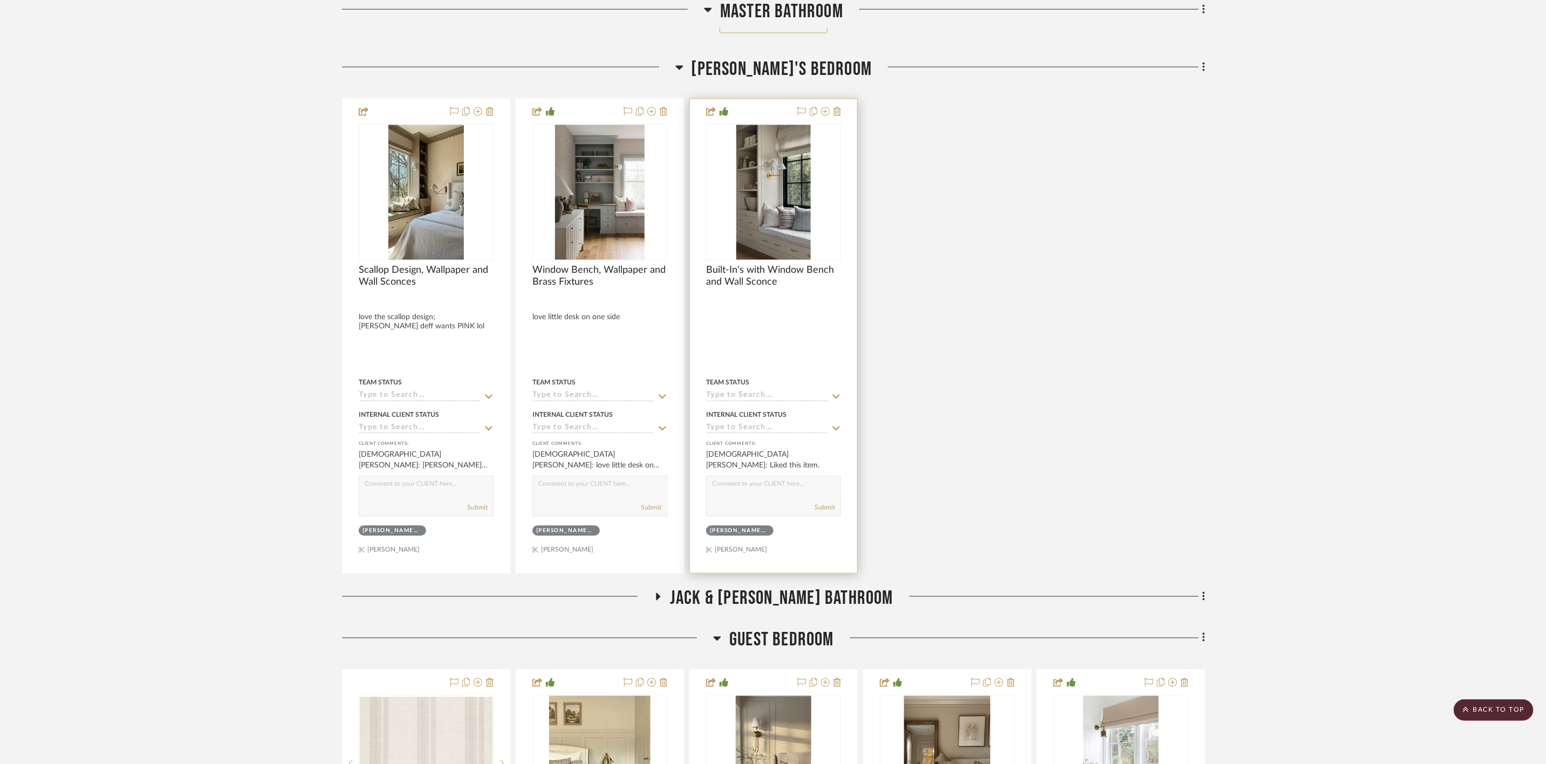
scroll to position [7415, 0]
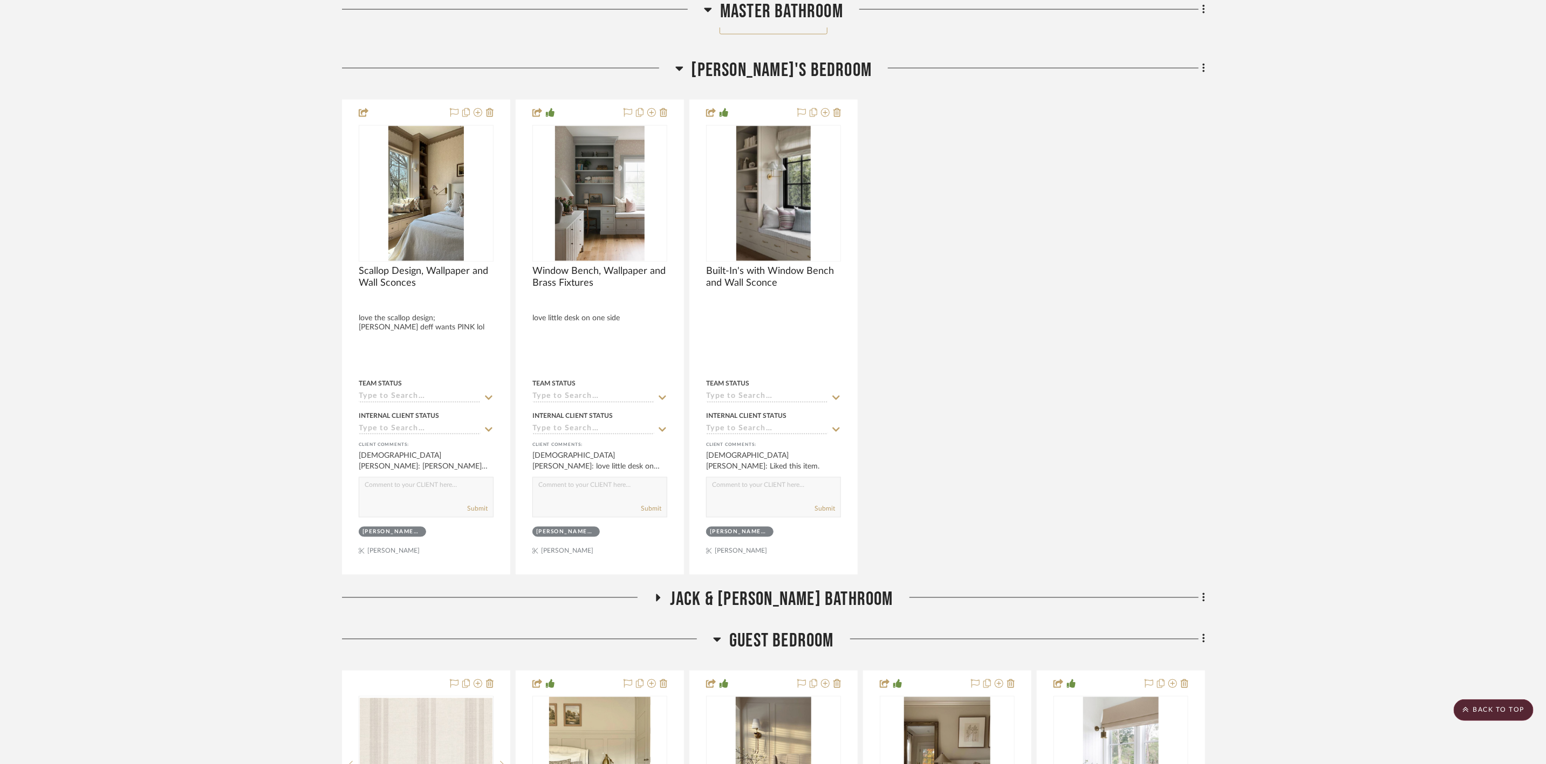
click at [781, 82] on span "[PERSON_NAME]'s Bedroom" at bounding box center [782, 70] width 181 height 23
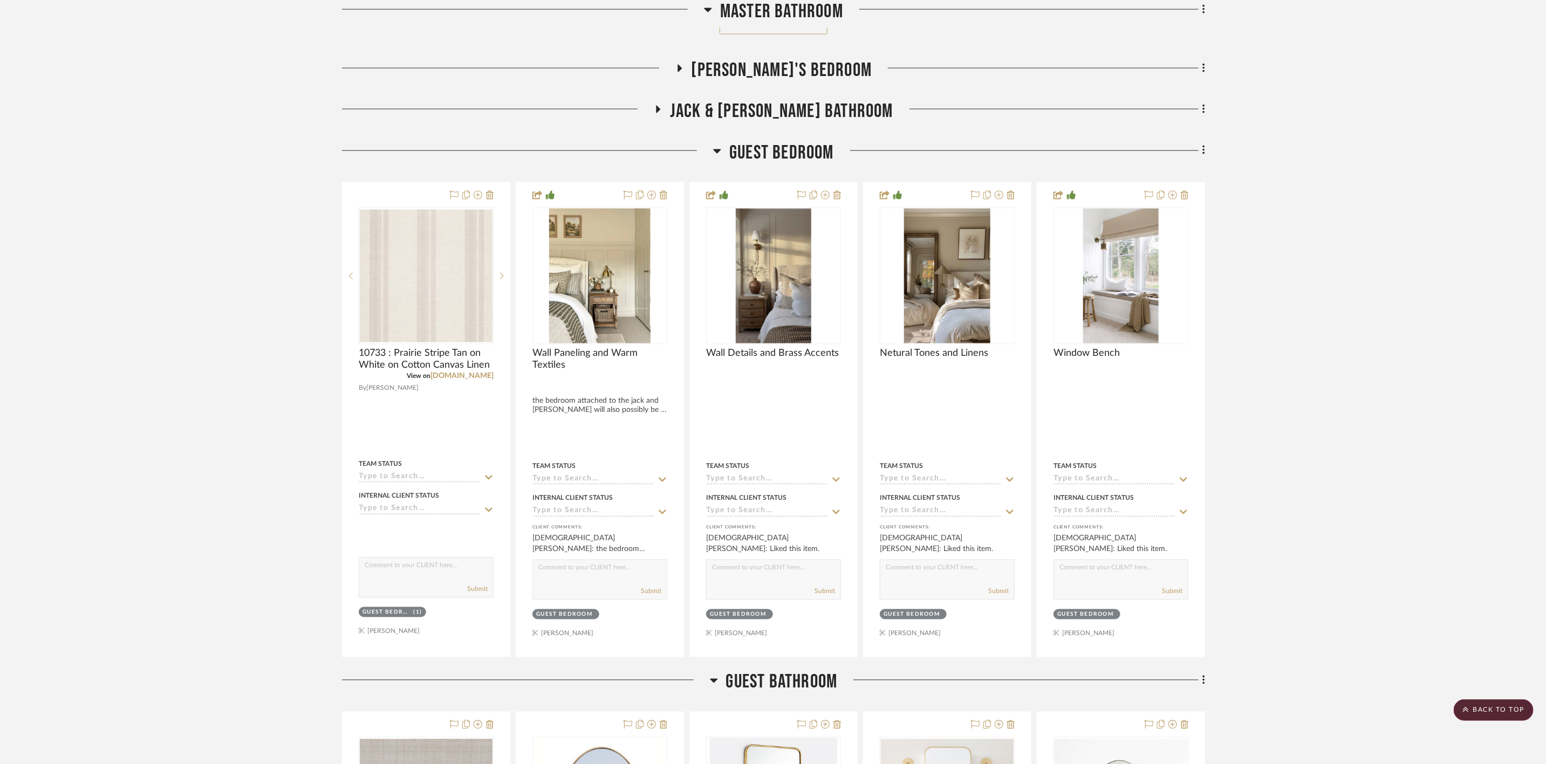
click at [795, 165] on span "Guest Bedroom" at bounding box center [781, 152] width 105 height 23
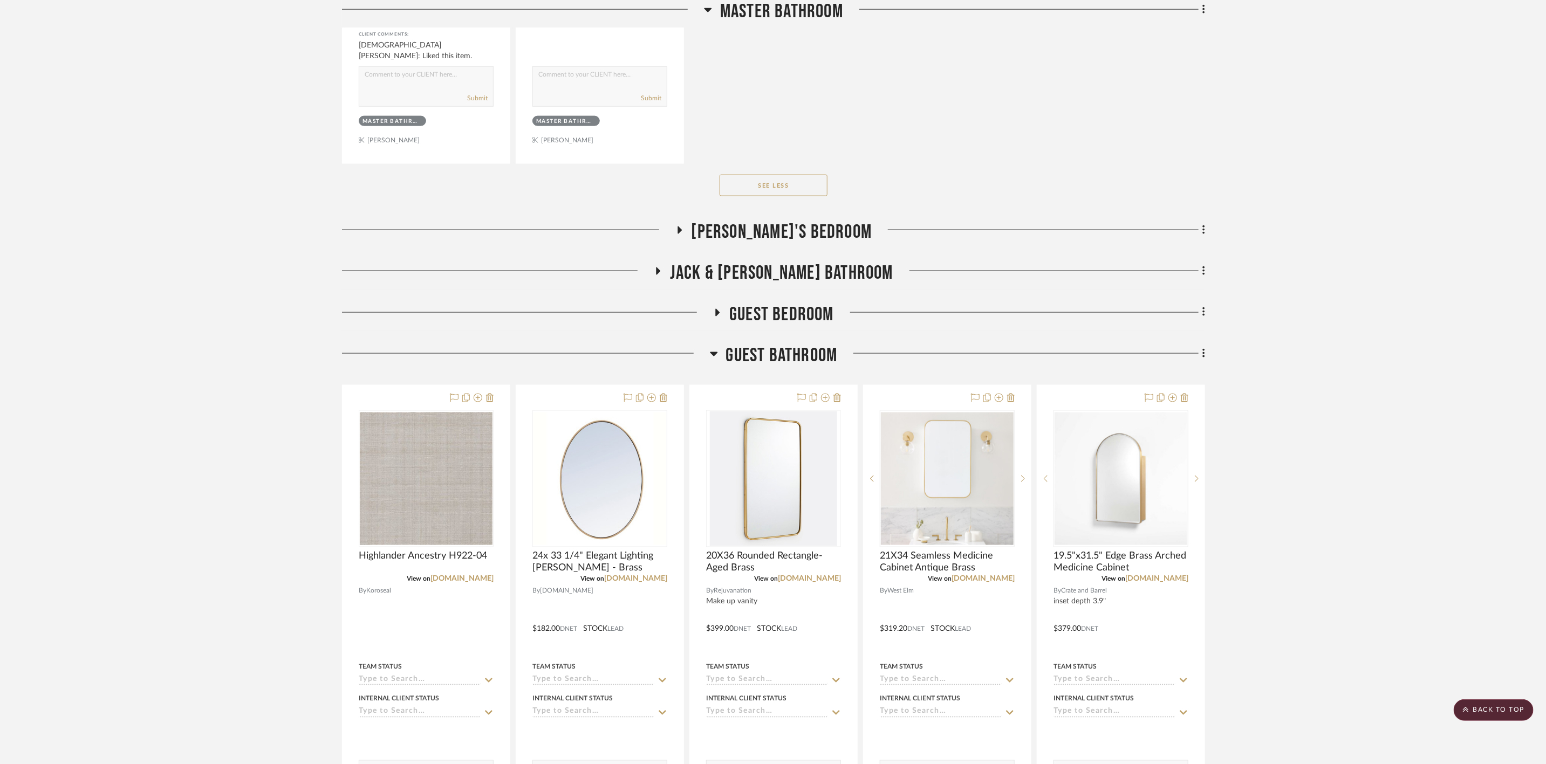
scroll to position [6929, 0]
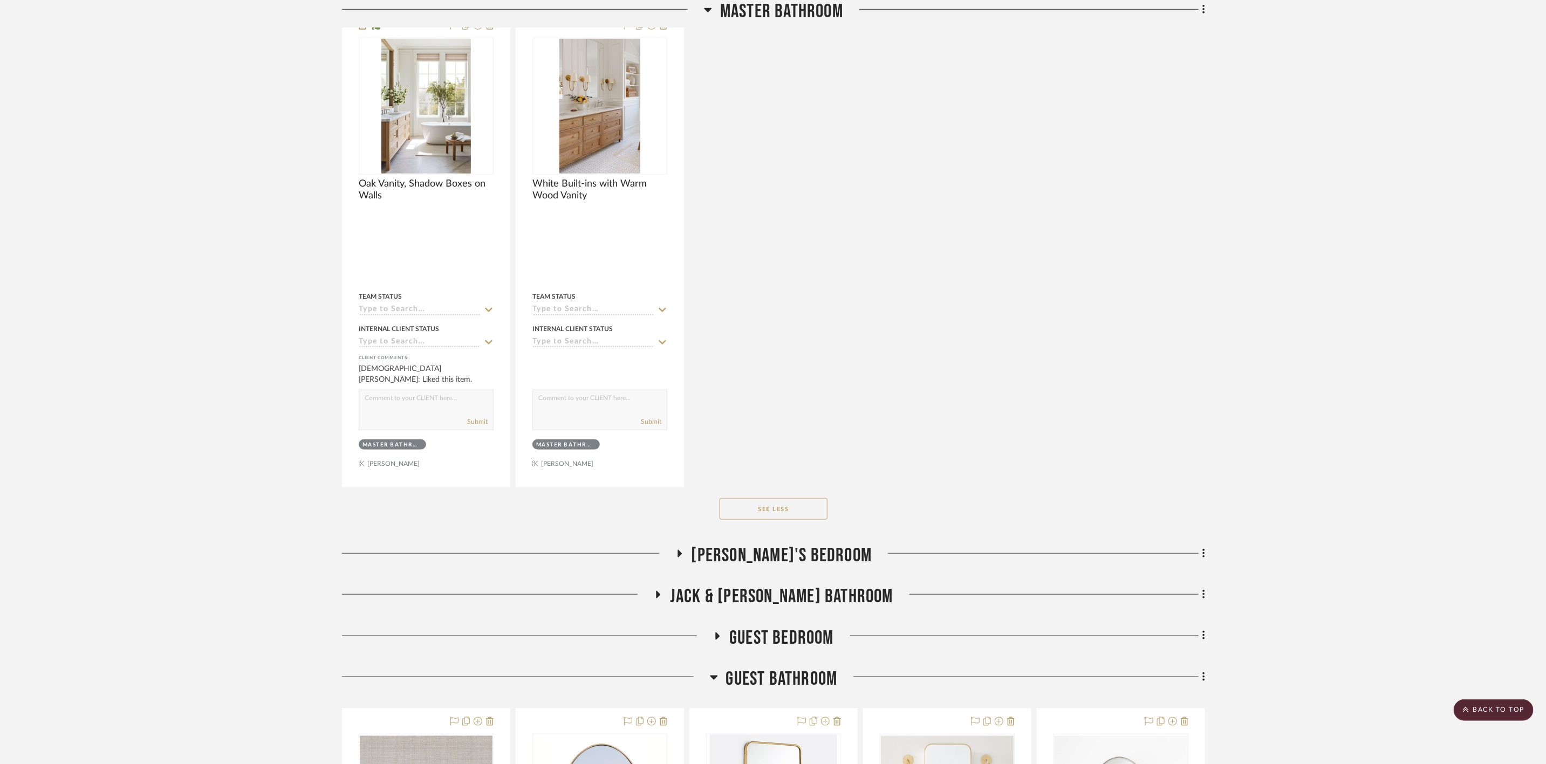
click at [725, 606] on span "Jack & [PERSON_NAME] Bathroom" at bounding box center [781, 596] width 223 height 23
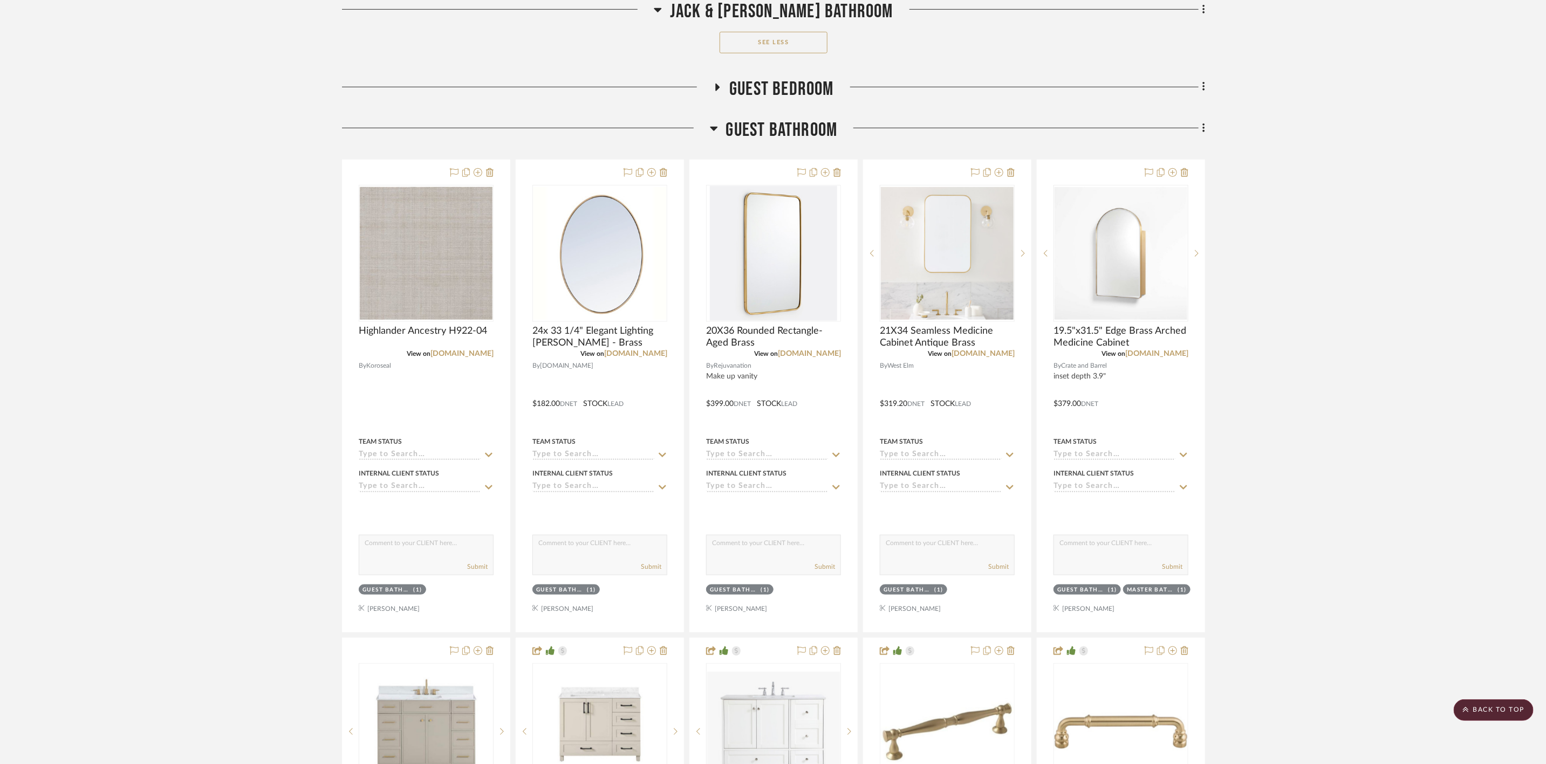
scroll to position [9924, 0]
click at [806, 143] on span "Guest Bathroom" at bounding box center [782, 131] width 112 height 23
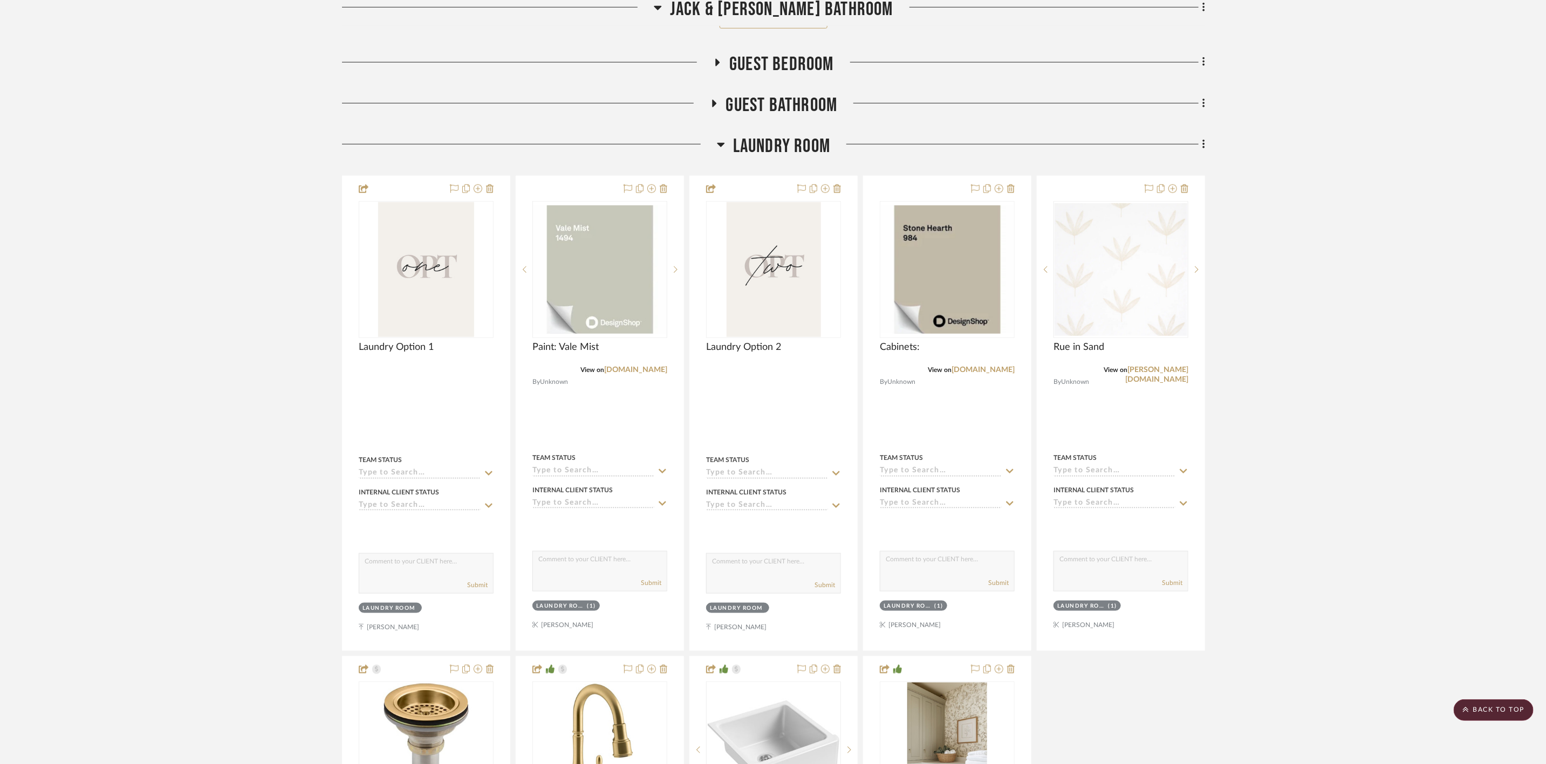
scroll to position [10085, 0]
